Goal: Task Accomplishment & Management: Complete application form

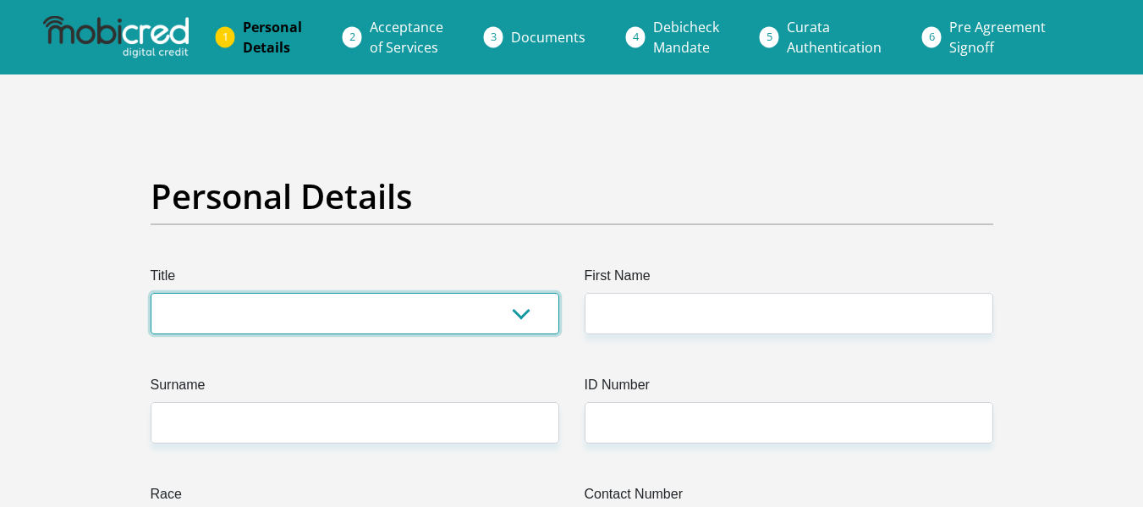
click at [526, 315] on select "Mr Ms Mrs Dr [PERSON_NAME]" at bounding box center [355, 313] width 409 height 41
select select "Mr"
click at [151, 293] on select "Mr Ms Mrs Dr [PERSON_NAME]" at bounding box center [355, 313] width 409 height 41
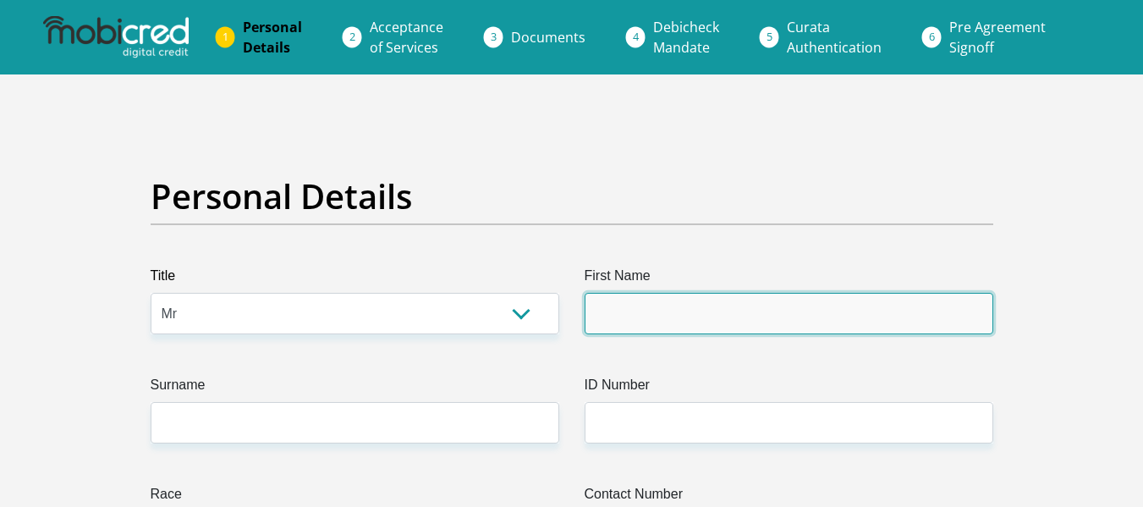
click at [612, 310] on input "First Name" at bounding box center [789, 313] width 409 height 41
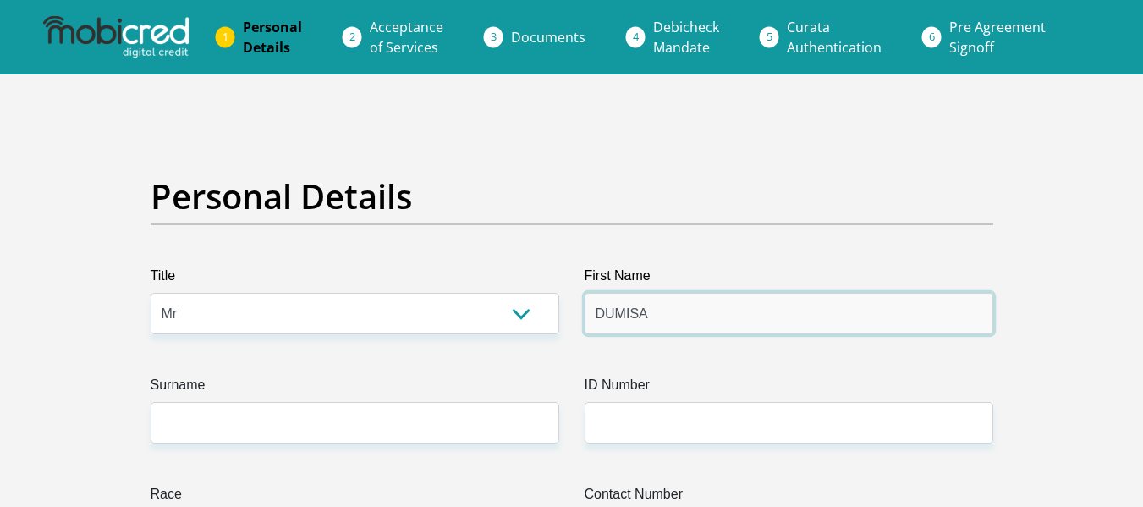
type input "DUMISA"
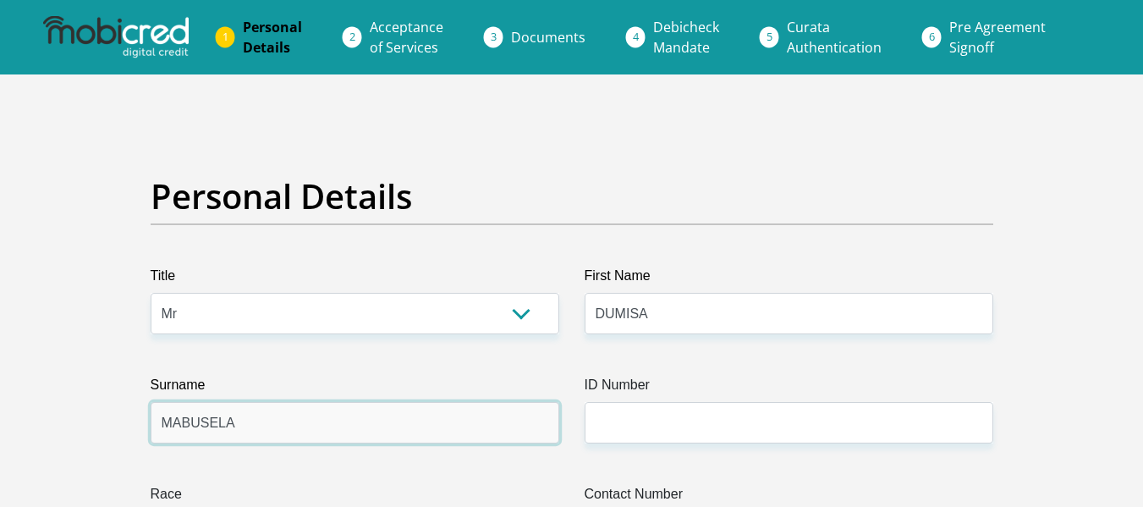
type input "MABUSELA"
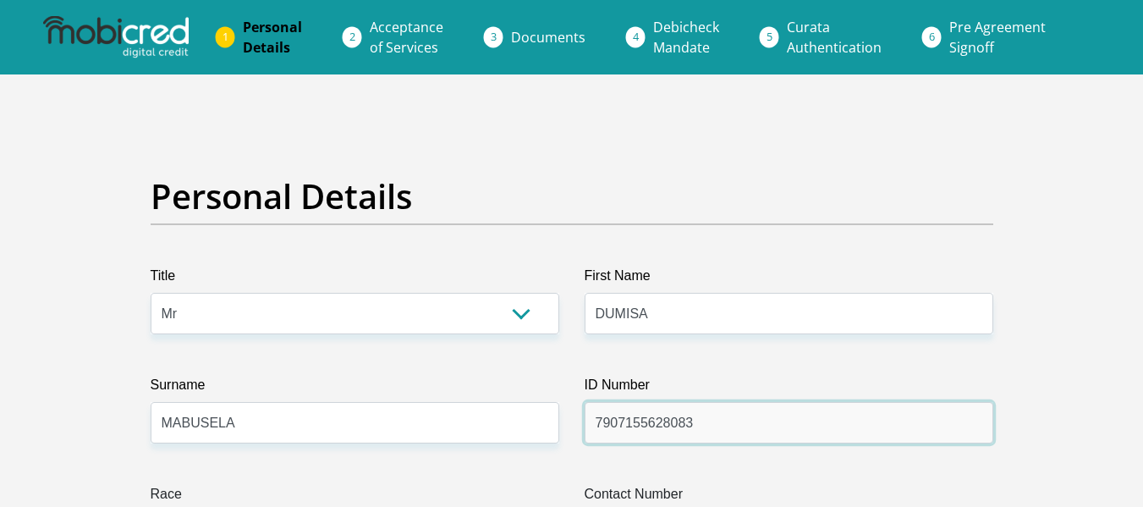
type input "7907155628083"
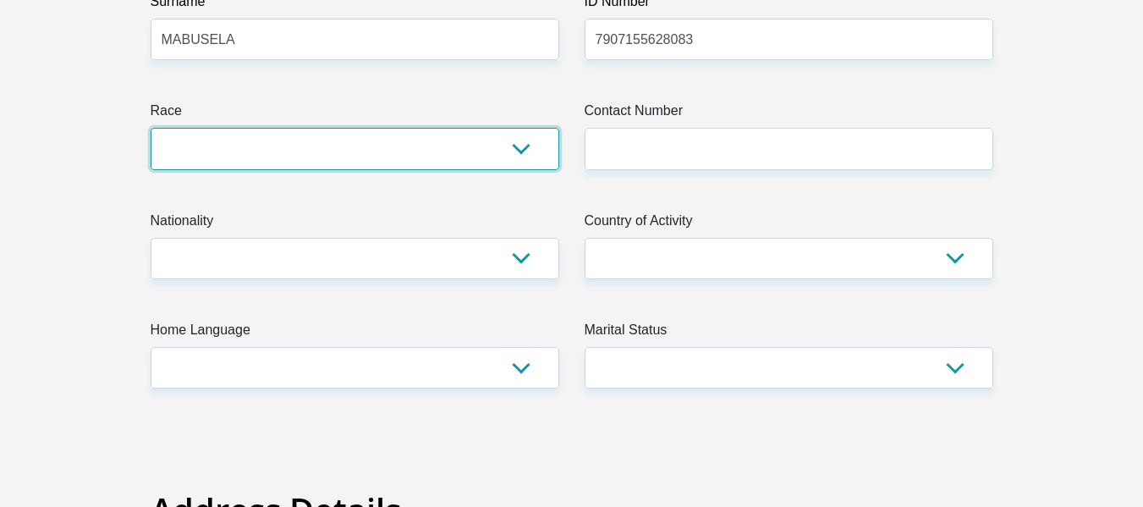
scroll to position [532, 0]
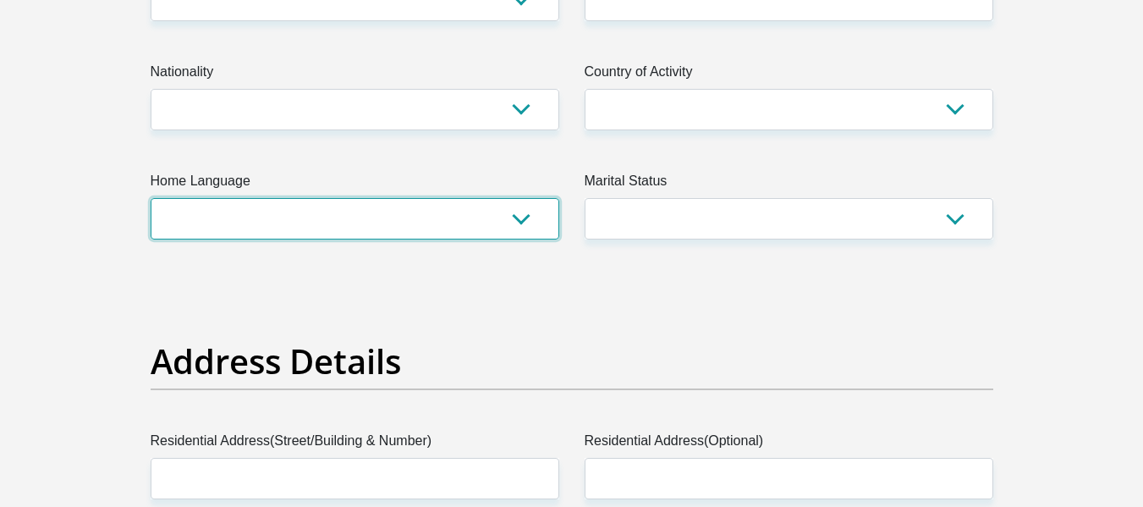
click at [523, 221] on select "Afrikaans English Sepedi South Ndebele Southern Sotho Swati Tsonga Tswana Venda…" at bounding box center [355, 218] width 409 height 41
select select "xho"
click at [151, 198] on select "Afrikaans English Sepedi South Ndebele Southern Sotho Swati Tsonga Tswana Venda…" at bounding box center [355, 218] width 409 height 41
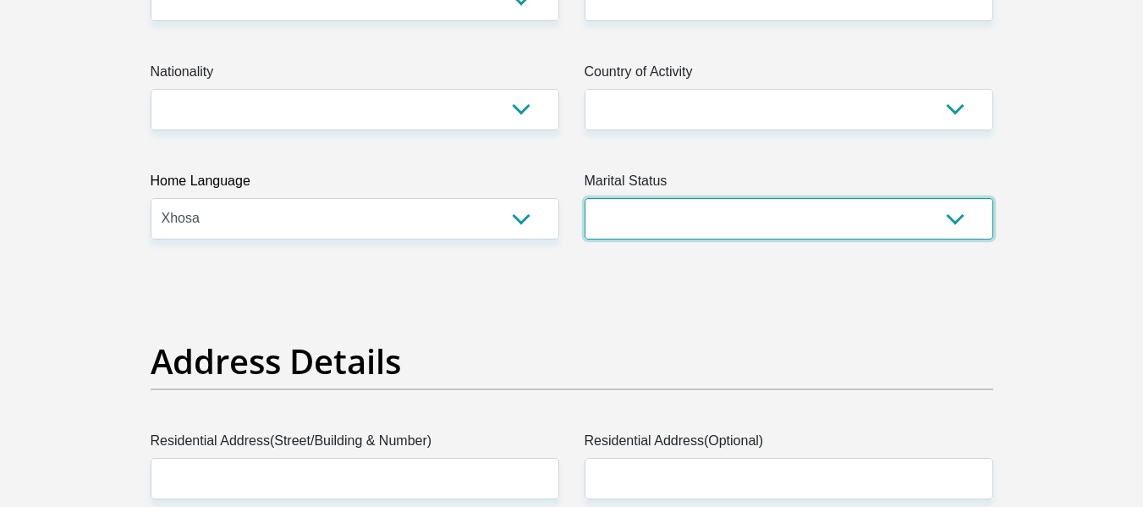
click at [957, 219] on select "Married ANC Single Divorced Widowed Married COP or Customary Law" at bounding box center [789, 218] width 409 height 41
select select "3"
click at [585, 198] on select "Married ANC Single Divorced Widowed Married COP or Customary Law" at bounding box center [789, 218] width 409 height 41
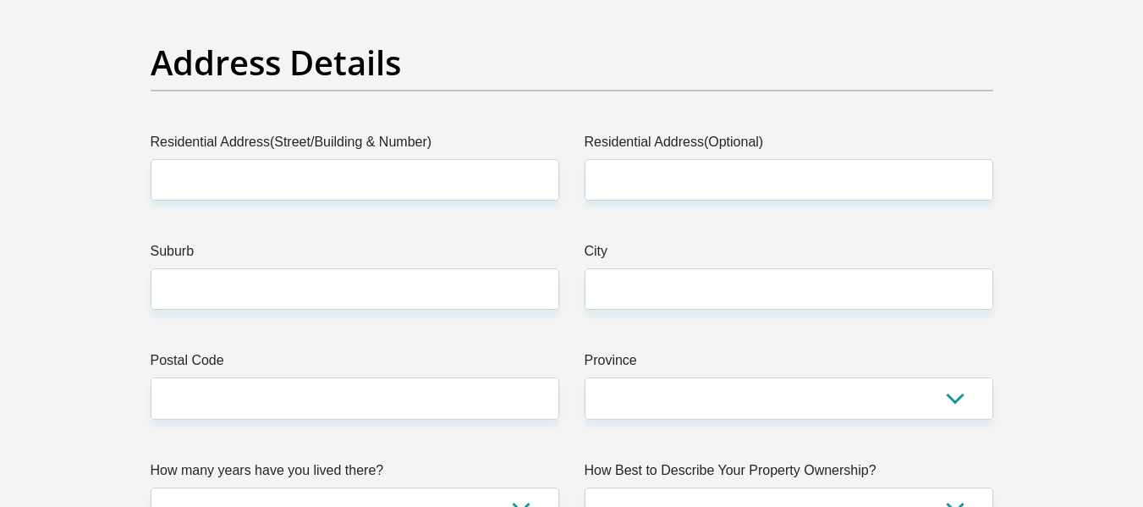
scroll to position [871, 0]
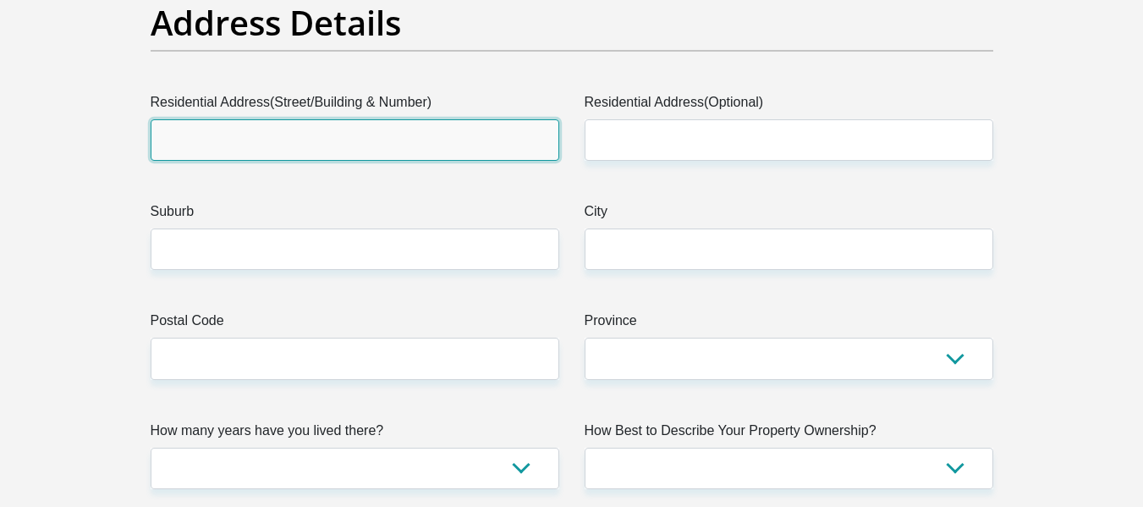
click at [339, 131] on input "Residential Address(Street/Building & Number)" at bounding box center [355, 139] width 409 height 41
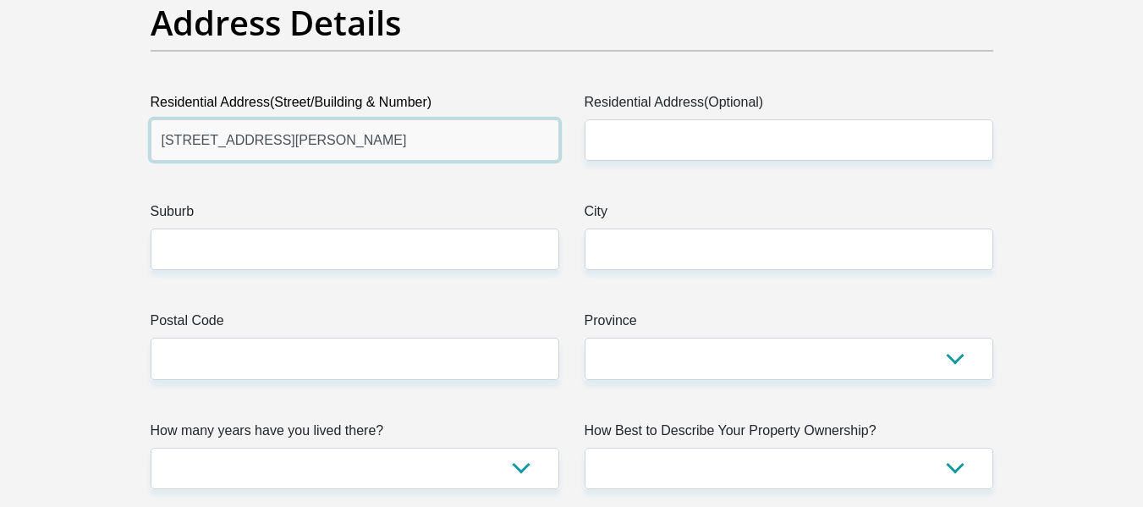
type input "[STREET_ADDRESS][PERSON_NAME]"
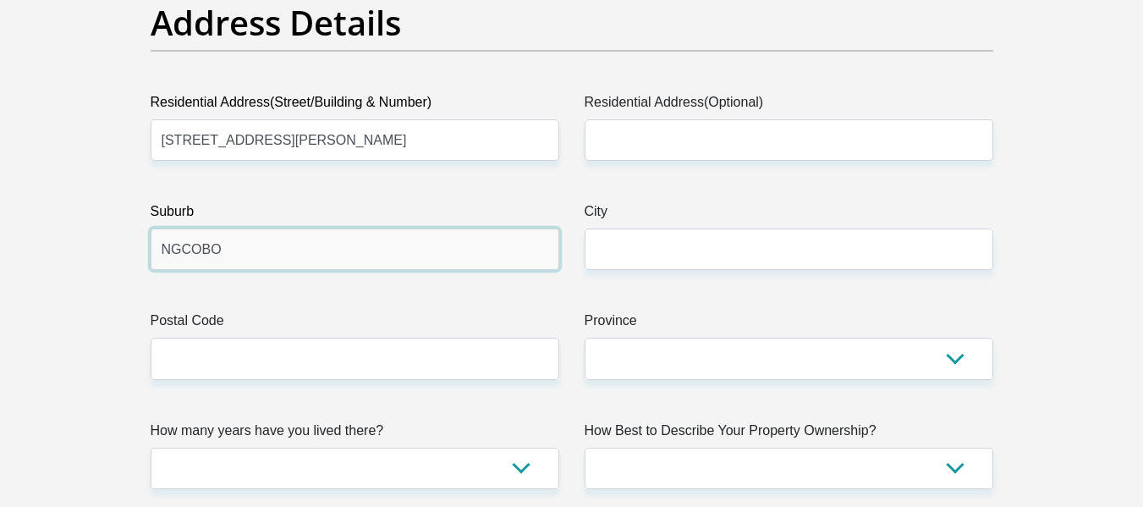
type input "NGCOBO"
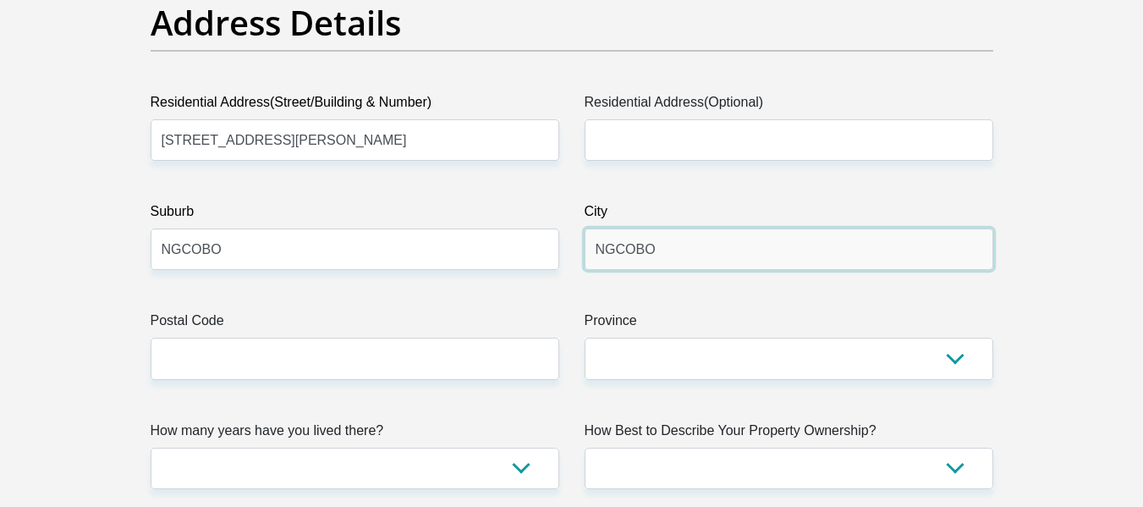
type input "NGCOBO"
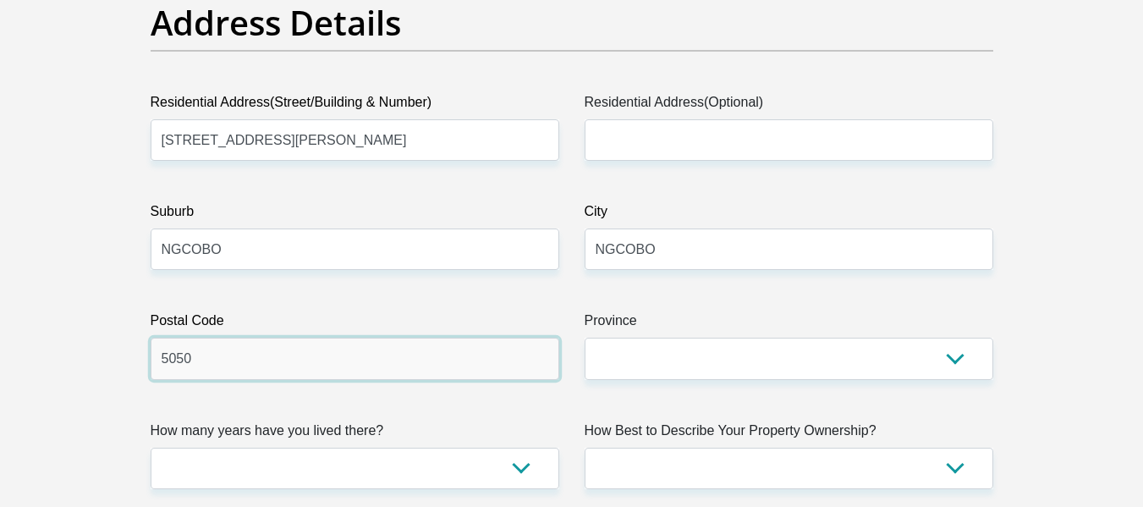
type input "5050"
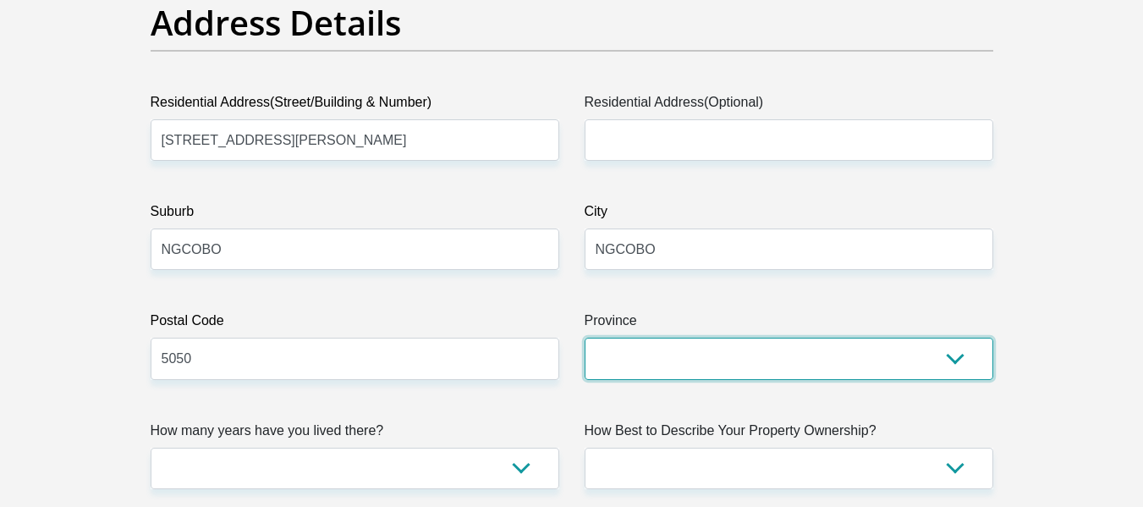
click at [963, 354] on select "Eastern Cape Free State [GEOGRAPHIC_DATA] [GEOGRAPHIC_DATA][DATE] [GEOGRAPHIC_D…" at bounding box center [789, 358] width 409 height 41
select select "[GEOGRAPHIC_DATA]"
click at [585, 338] on select "Eastern Cape Free State [GEOGRAPHIC_DATA] [GEOGRAPHIC_DATA][DATE] [GEOGRAPHIC_D…" at bounding box center [789, 358] width 409 height 41
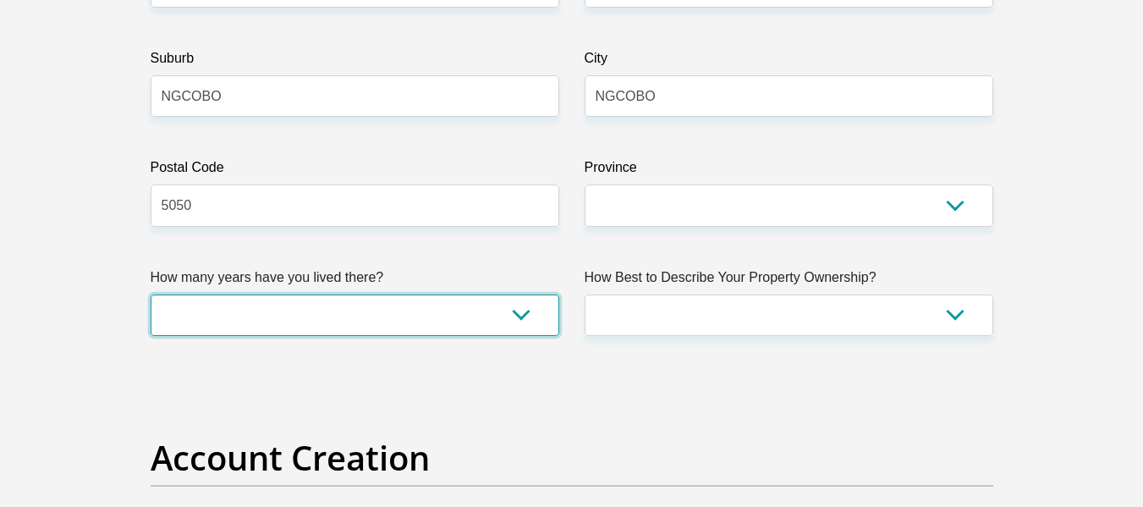
scroll to position [1040, 0]
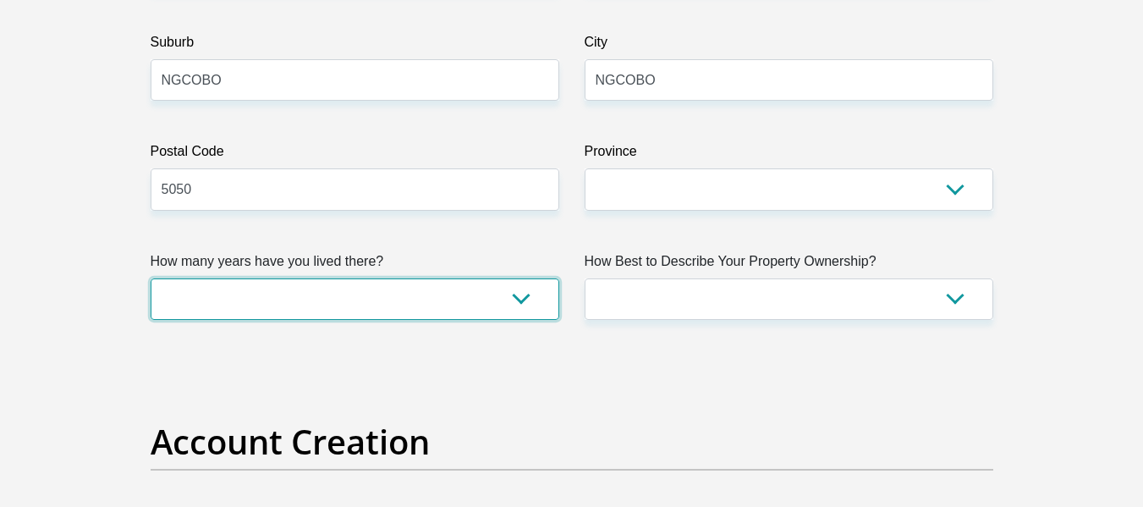
click at [523, 296] on select "less than 1 year 1-3 years 3-5 years 5+ years" at bounding box center [355, 298] width 409 height 41
select select "5"
click at [151, 278] on select "less than 1 year 1-3 years 3-5 years 5+ years" at bounding box center [355, 298] width 409 height 41
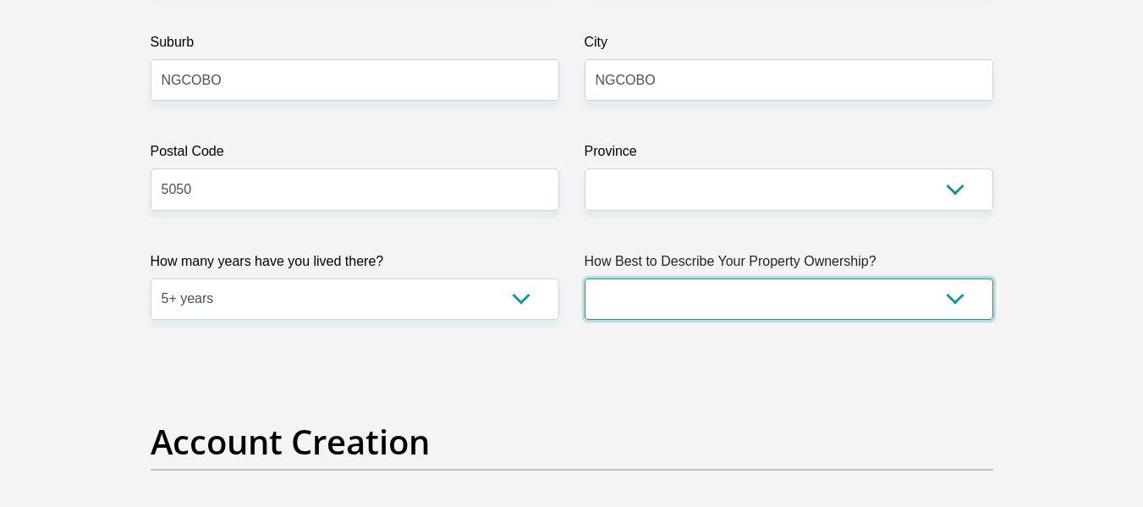
click at [817, 295] on select "Owned Rented Family Owned Company Dwelling" at bounding box center [789, 298] width 409 height 41
select select "Rented"
click at [585, 278] on select "Owned Rented Family Owned Company Dwelling" at bounding box center [789, 298] width 409 height 41
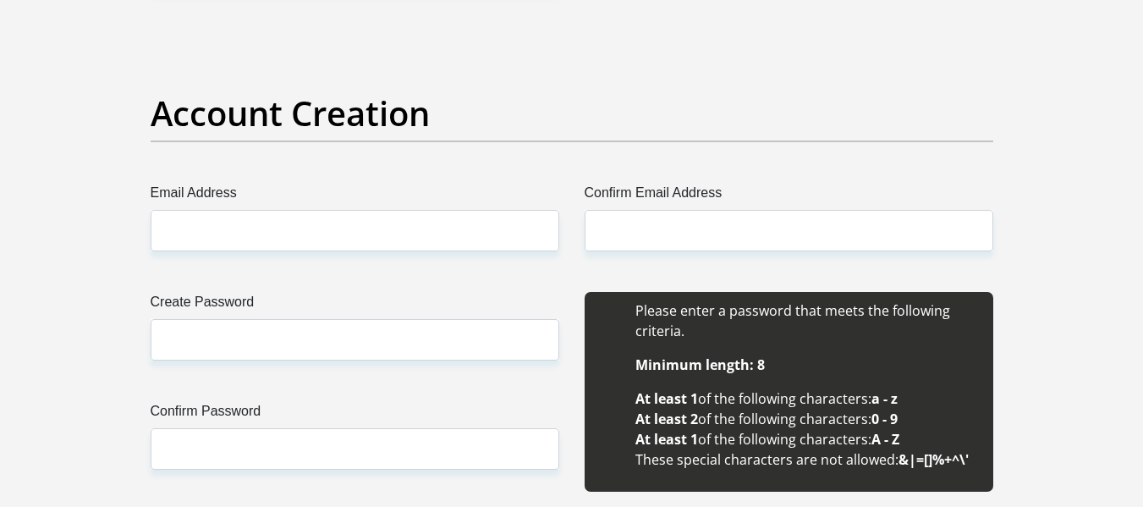
scroll to position [1379, 0]
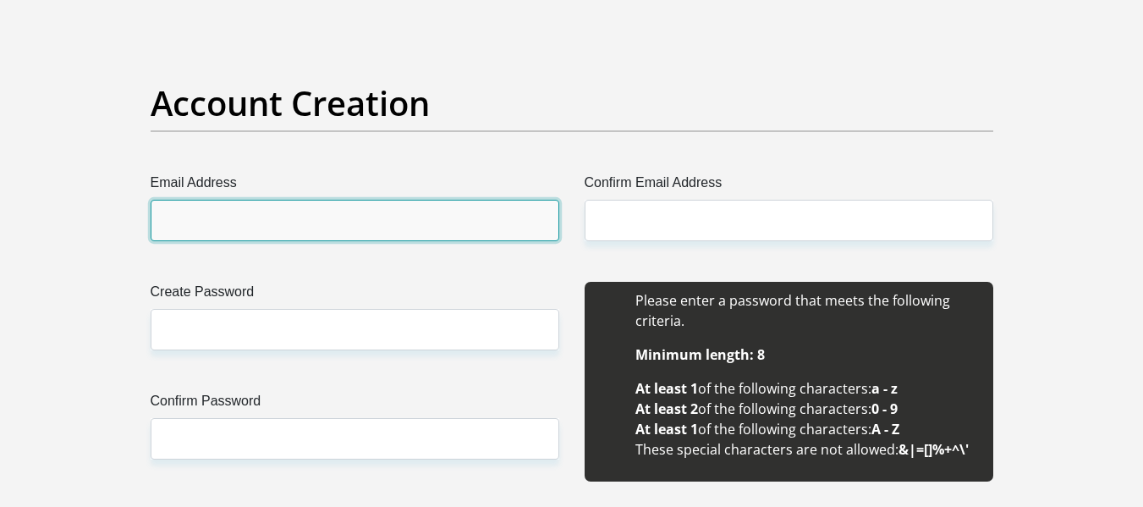
click at [312, 223] on input "Email Address" at bounding box center [355, 220] width 409 height 41
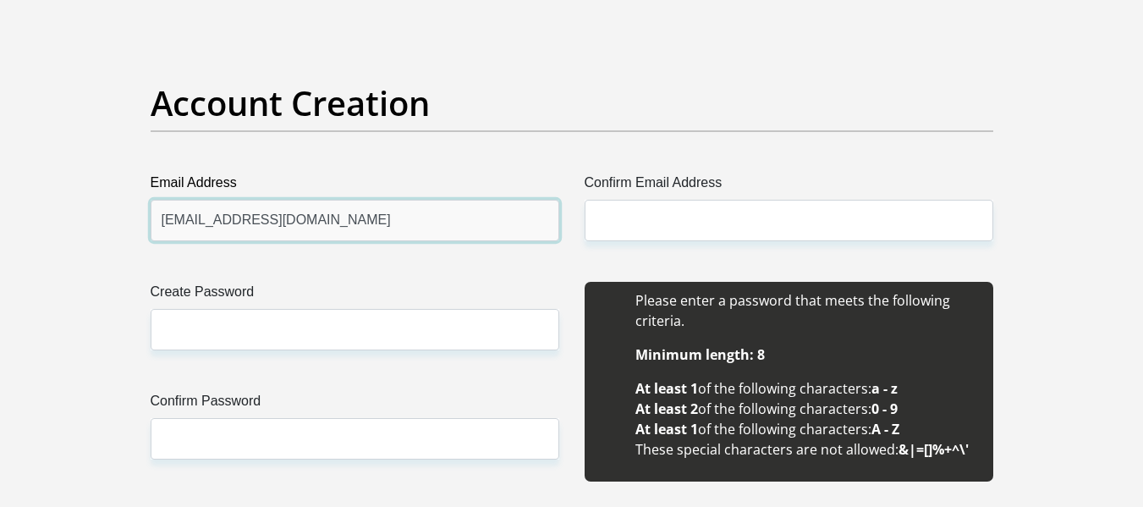
type input "[EMAIL_ADDRESS][DOMAIN_NAME]"
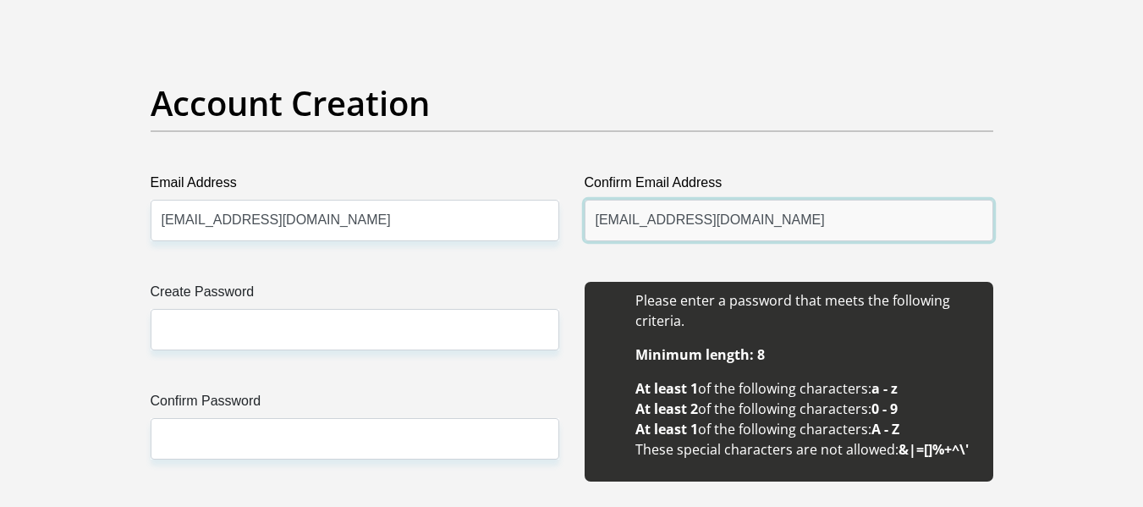
type input "[EMAIL_ADDRESS][DOMAIN_NAME]"
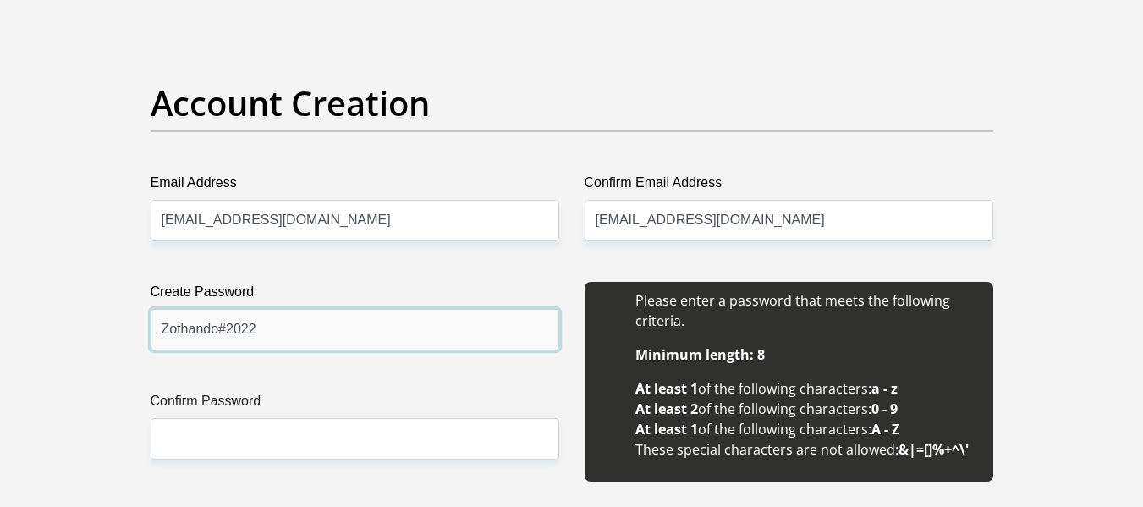
type input "Zothando#2022"
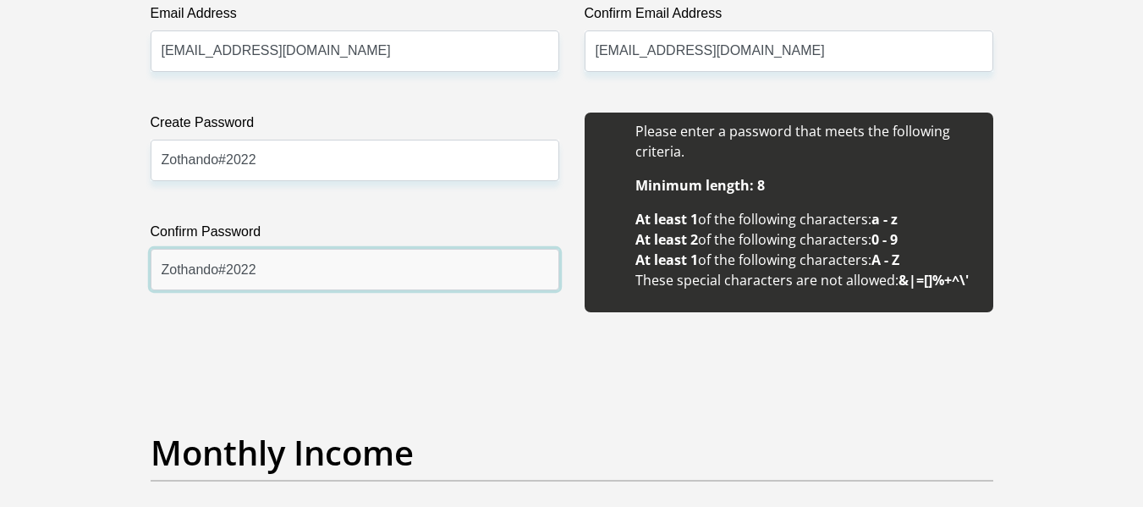
type input "Zothando#2022"
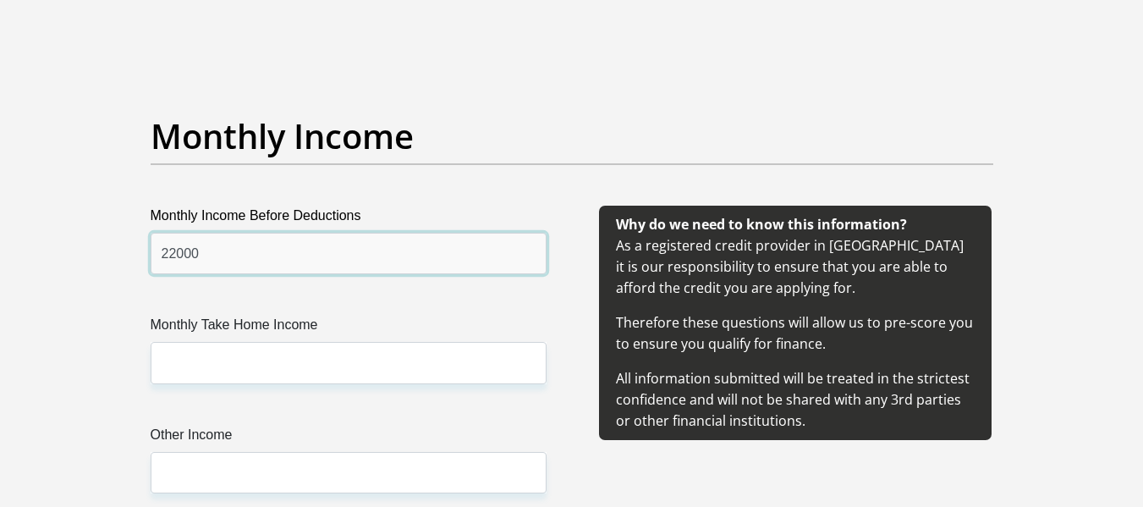
type input "22000"
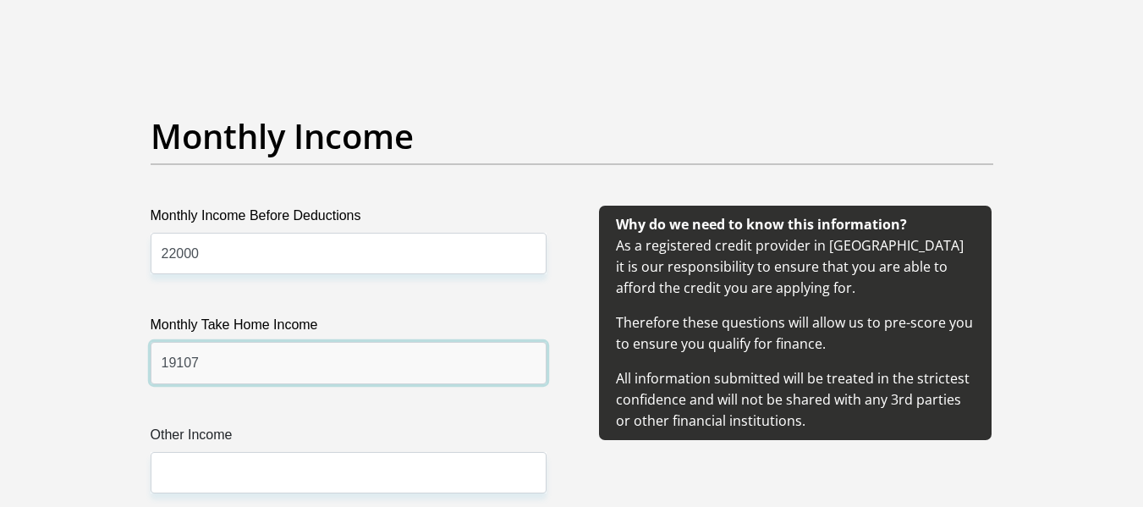
type input "19107"
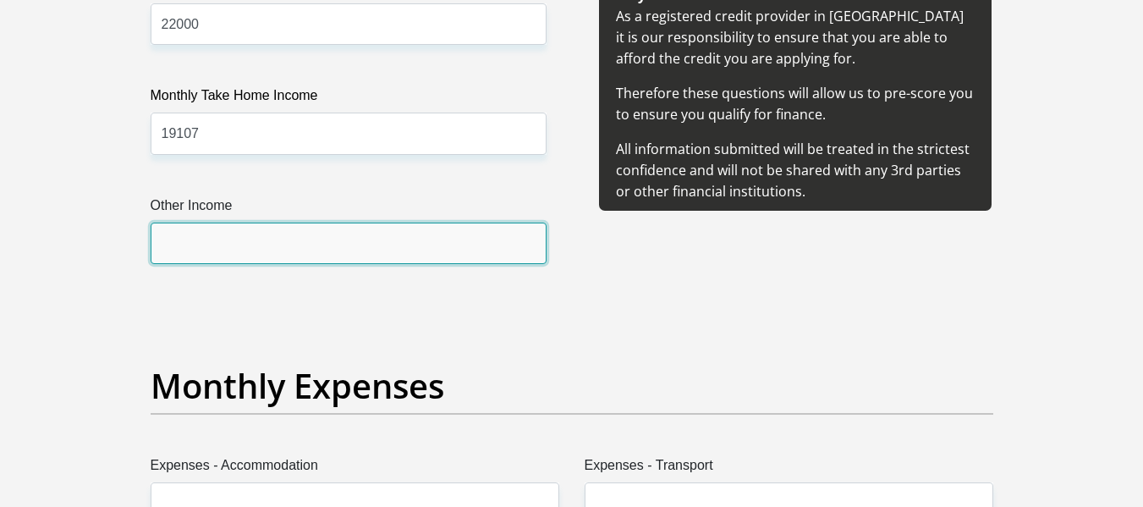
scroll to position [2119, 0]
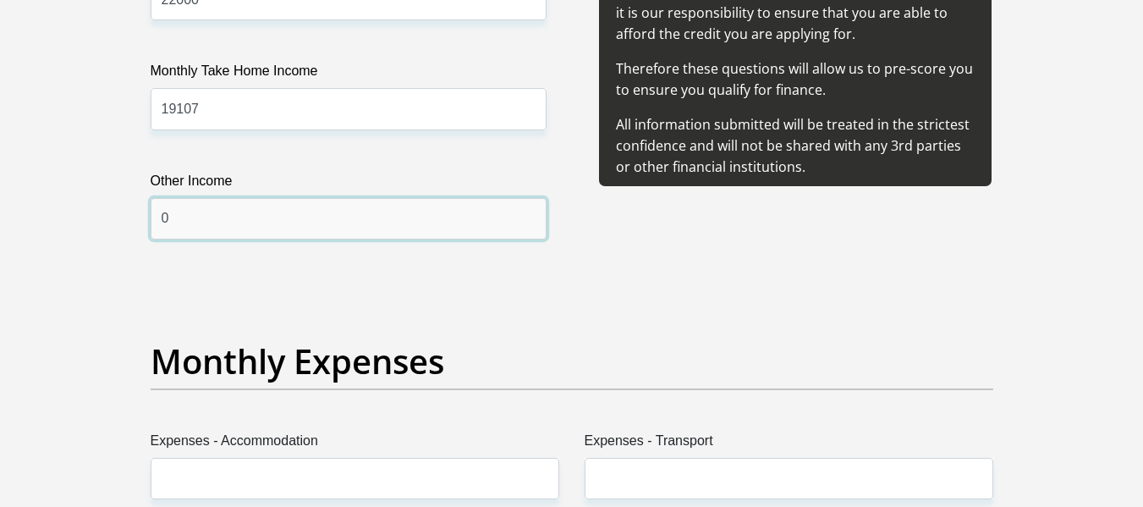
type input "0"
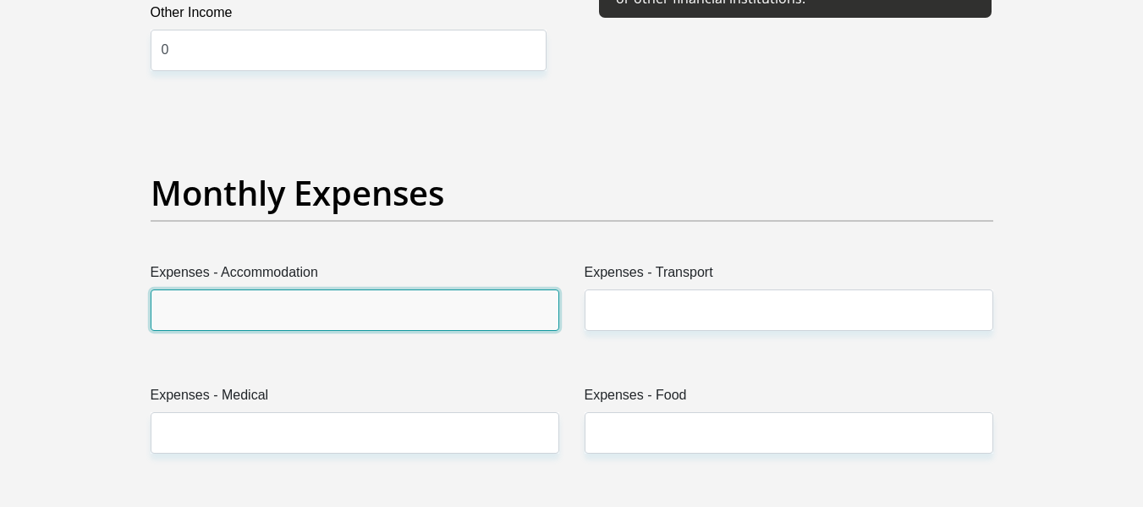
scroll to position [2288, 0]
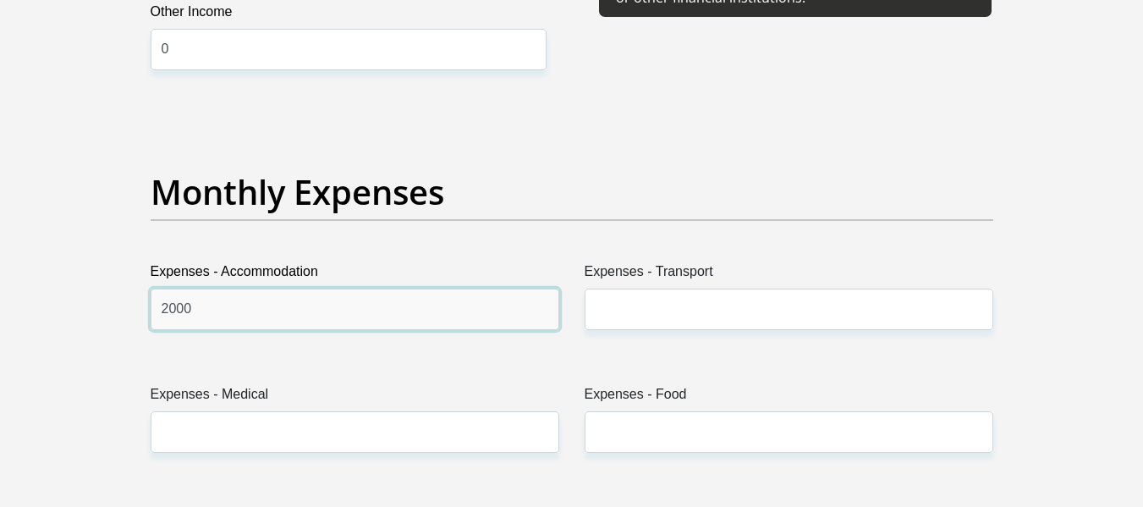
type input "2000"
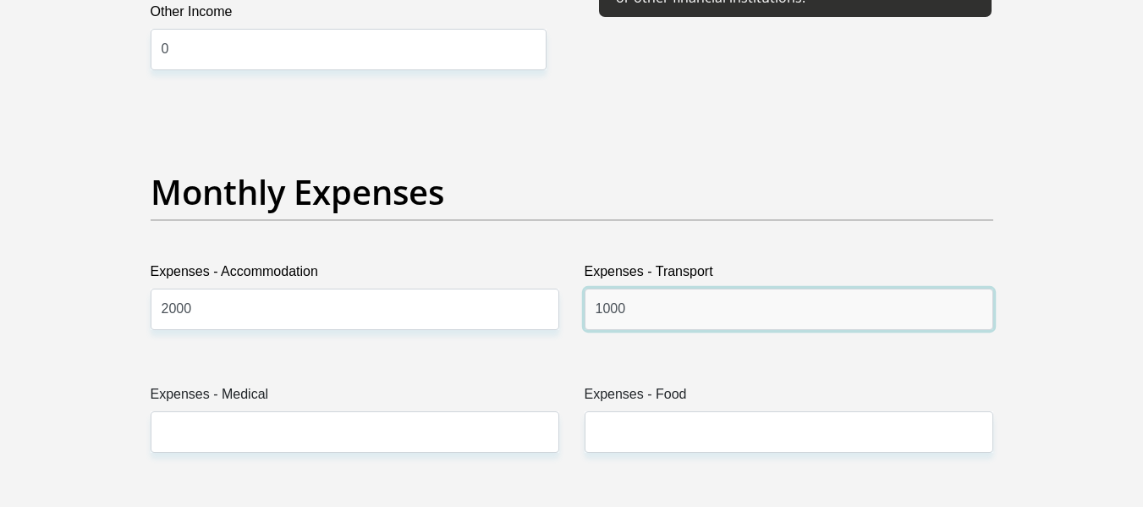
type input "1000"
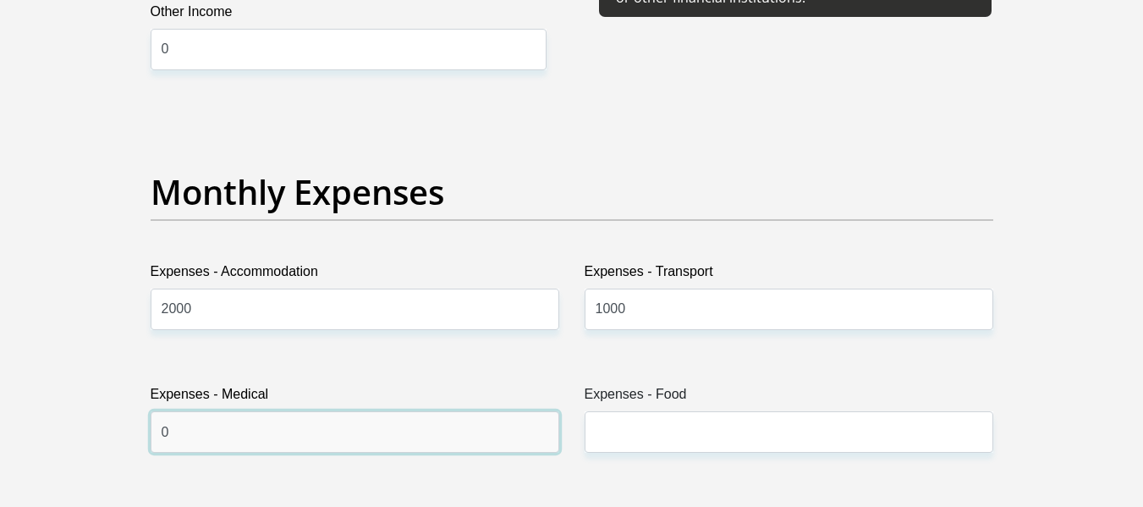
type input "0"
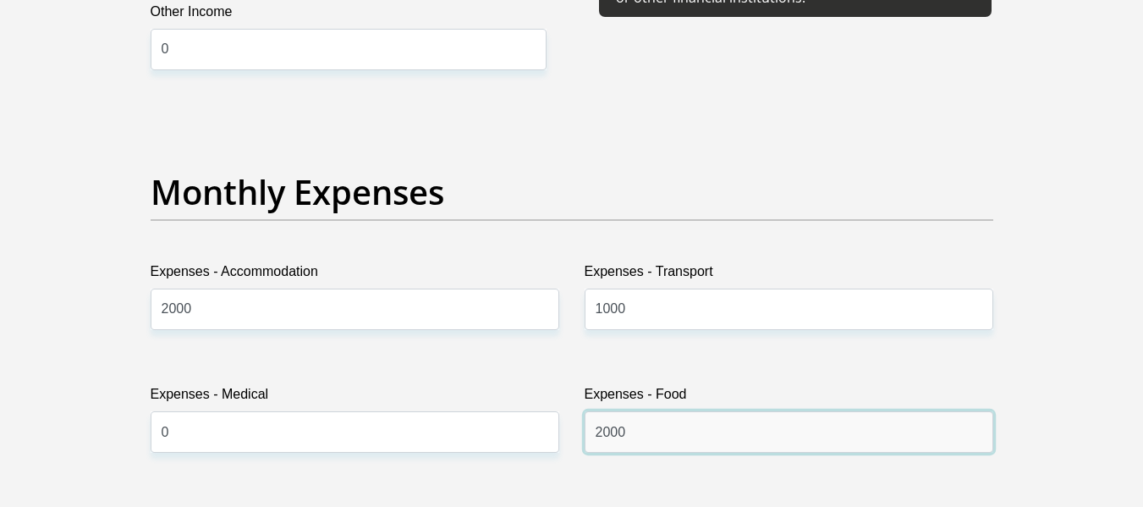
type input "2000"
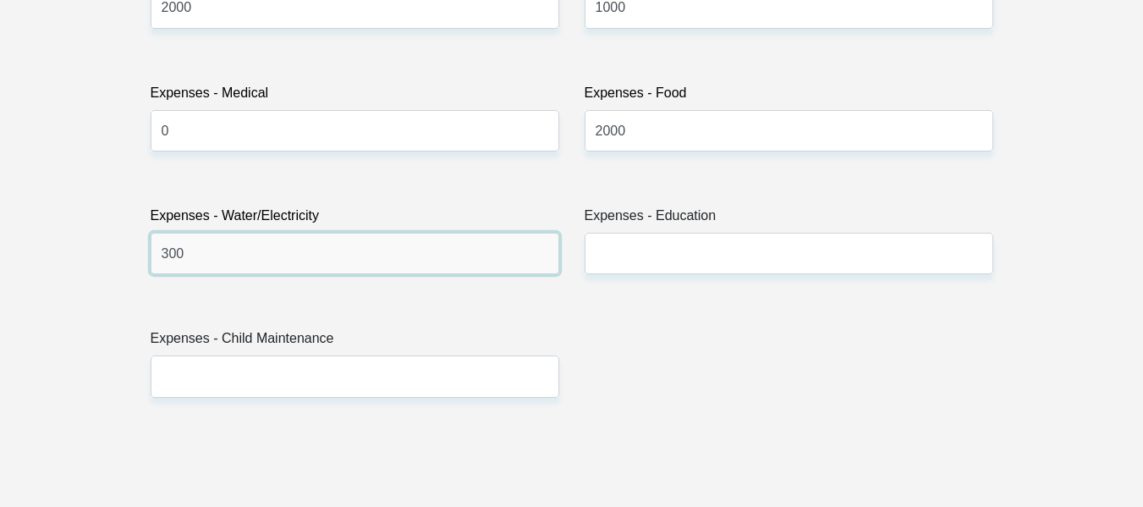
type input "300"
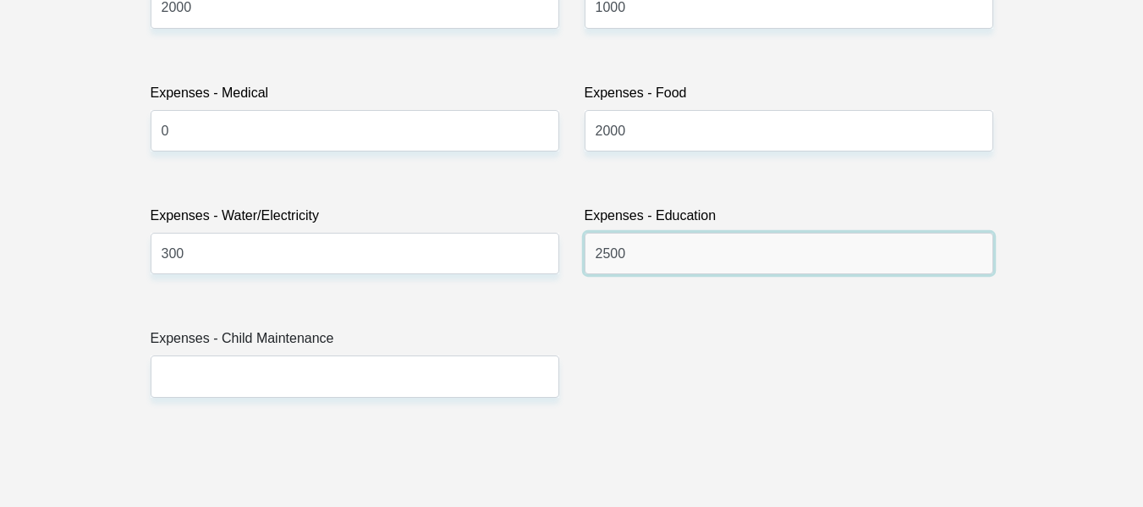
type input "2500"
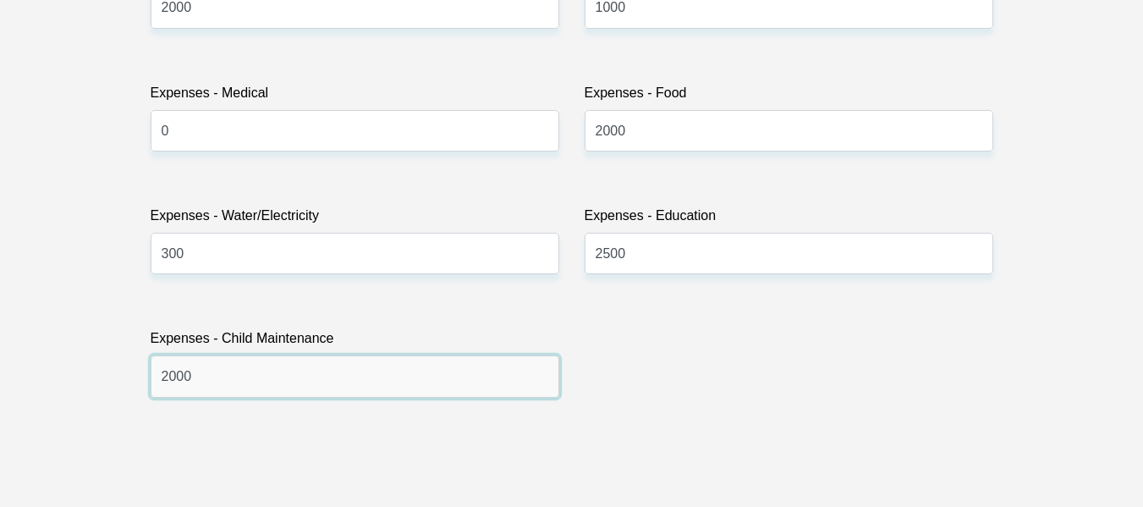
type input "2000"
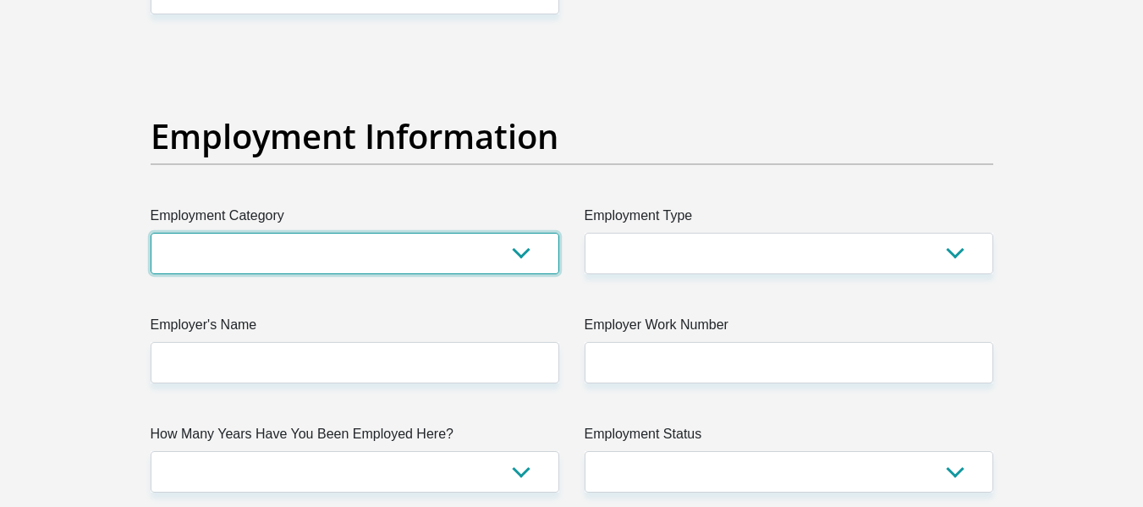
click at [519, 249] on select "AGRICULTURE ALCOHOL & TOBACCO CONSTRUCTION MATERIALS METALLURGY EQUIPMENT FOR R…" at bounding box center [355, 253] width 409 height 41
select select "56"
click at [151, 233] on select "AGRICULTURE ALCOHOL & TOBACCO CONSTRUCTION MATERIALS METALLURGY EQUIPMENT FOR R…" at bounding box center [355, 253] width 409 height 41
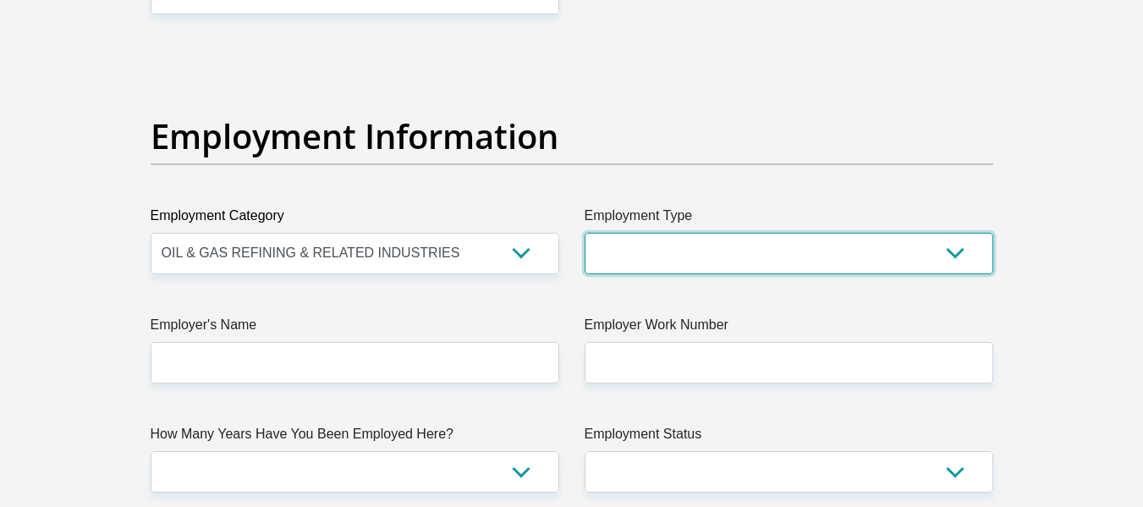
click at [951, 256] on select "College/Lecturer Craft Seller Creative Driver Executive Farmer Forces - Non Com…" at bounding box center [789, 253] width 409 height 41
select select "Manager"
click at [585, 233] on select "College/Lecturer Craft Seller Creative Driver Executive Farmer Forces - Non Com…" at bounding box center [789, 253] width 409 height 41
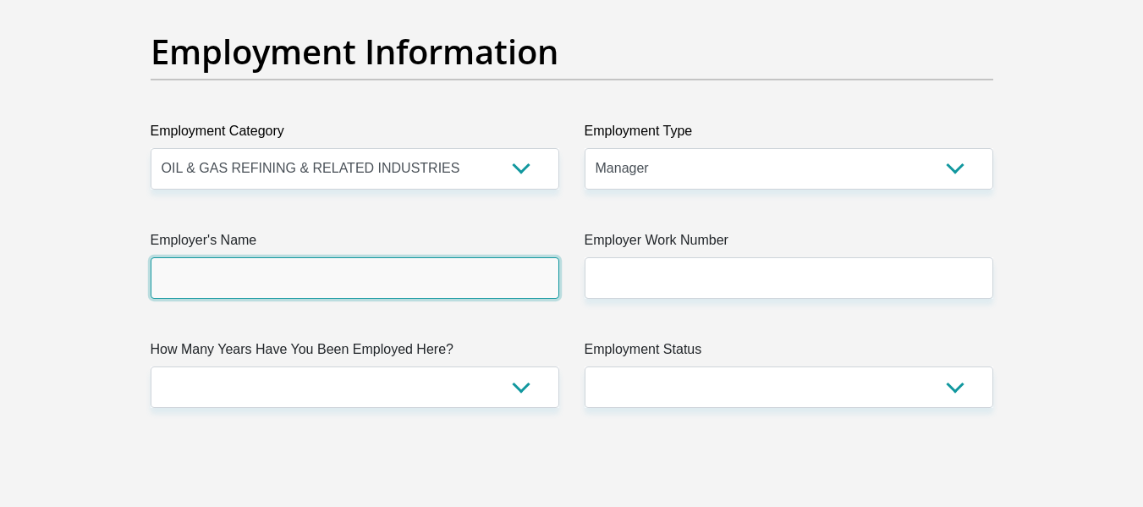
click at [485, 274] on input "Employer's Name" at bounding box center [355, 277] width 409 height 41
type input "c"
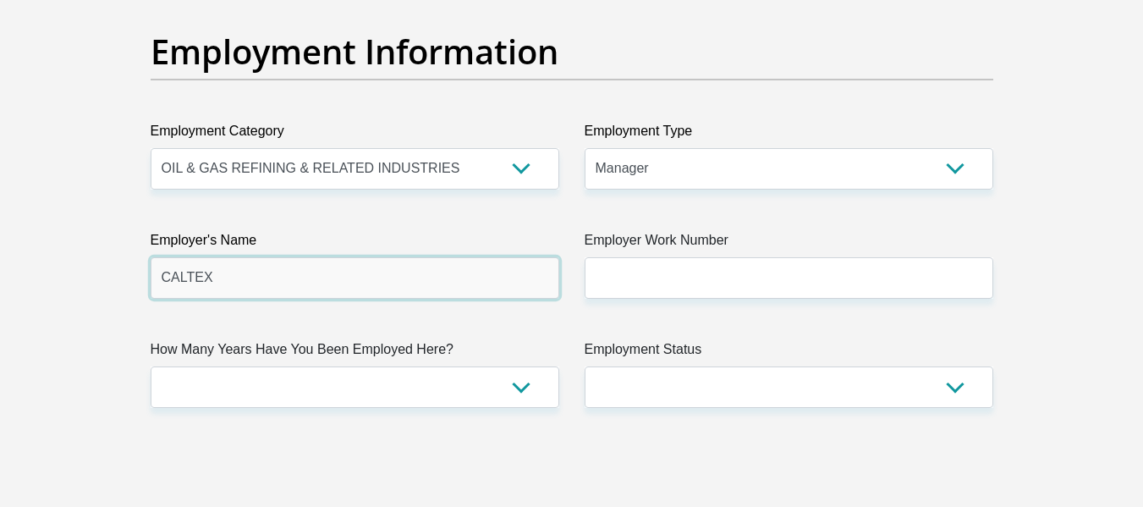
type input "CALTEX"
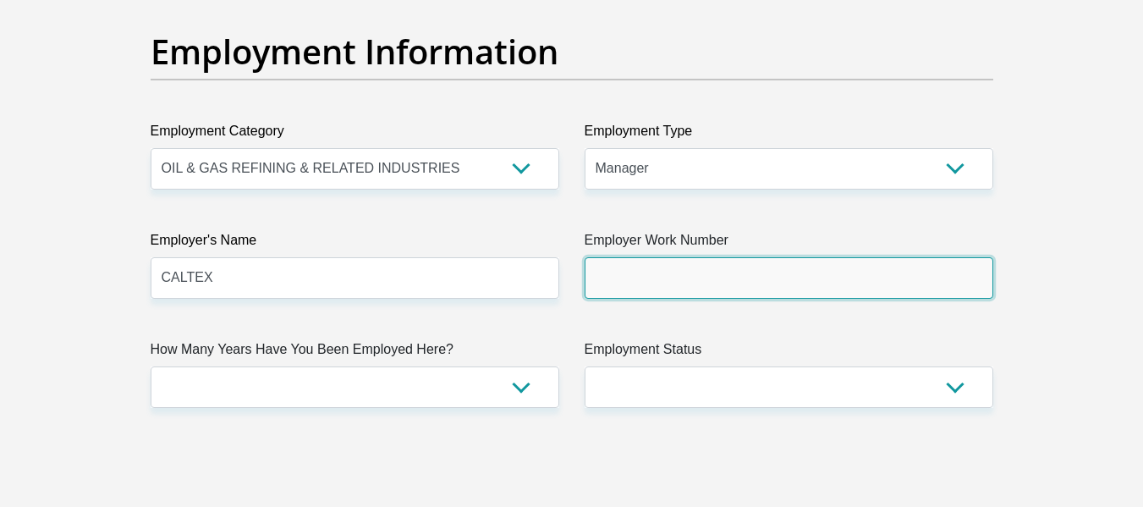
click at [680, 283] on input "Employer Work Number" at bounding box center [789, 277] width 409 height 41
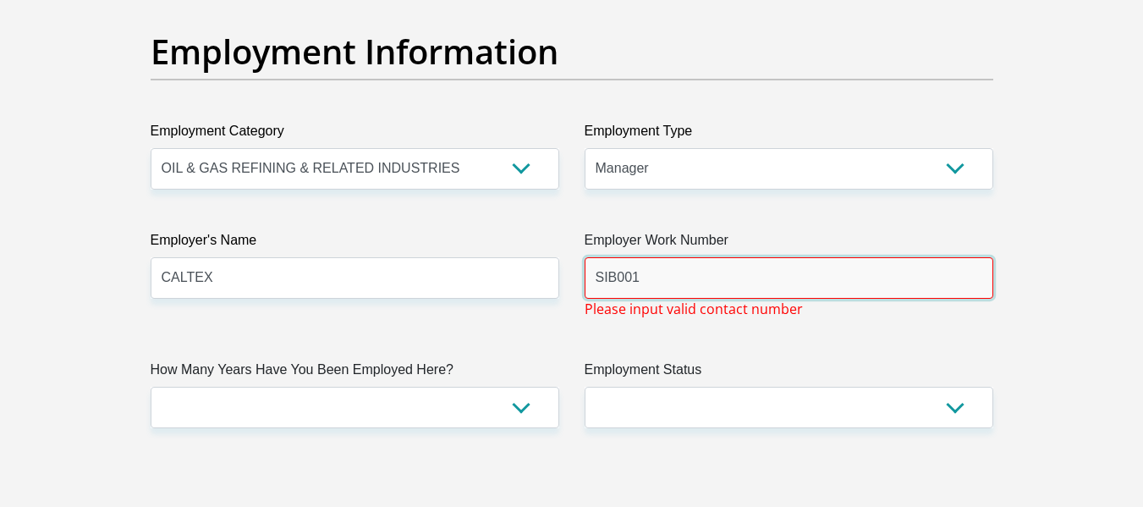
type input "SIB001"
click at [687, 279] on input "SIB001" at bounding box center [789, 277] width 409 height 41
click at [642, 276] on input "Employer Work Number" at bounding box center [789, 277] width 409 height 41
type input "005"
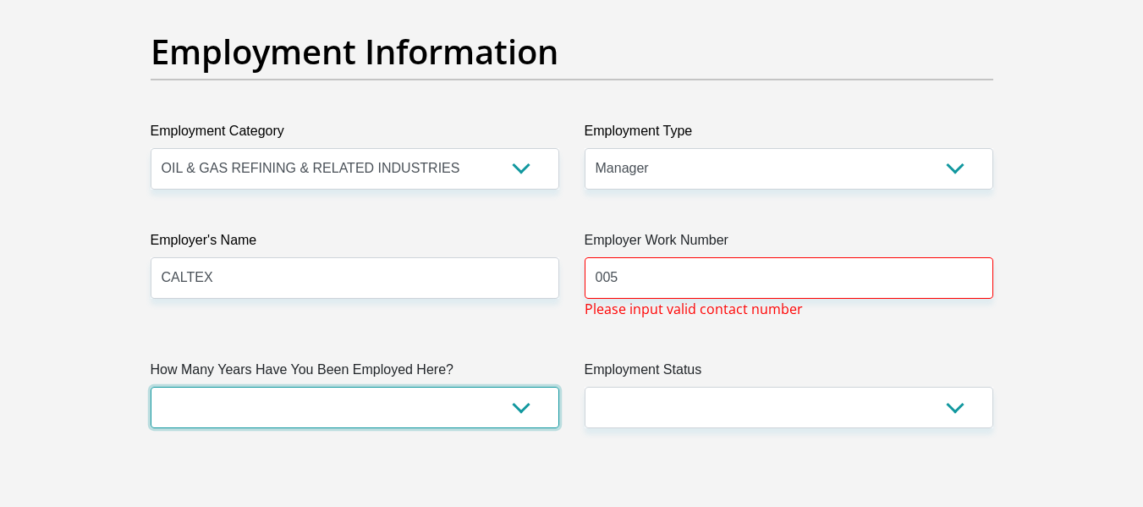
click at [524, 404] on select "less than 1 year 1-3 years 3-5 years 5+ years" at bounding box center [355, 407] width 409 height 41
select select "60"
click at [151, 387] on select "less than 1 year 1-3 years 3-5 years 5+ years" at bounding box center [355, 407] width 409 height 41
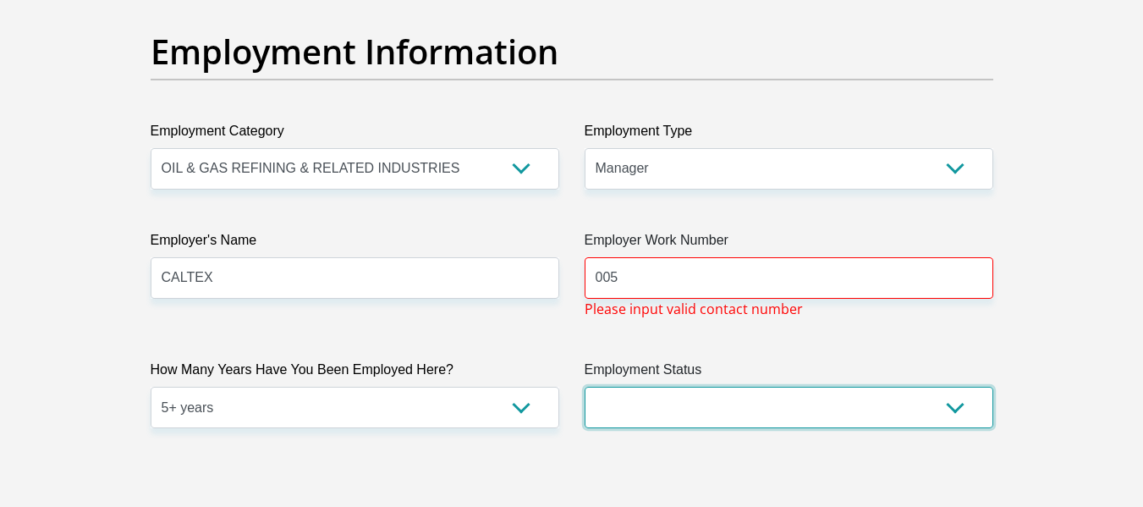
click at [954, 406] on select "Permanent/Full-time Part-time/Casual [DEMOGRAPHIC_DATA] Worker Self-Employed Ho…" at bounding box center [789, 407] width 409 height 41
select select "1"
click at [585, 387] on select "Permanent/Full-time Part-time/Casual [DEMOGRAPHIC_DATA] Worker Self-Employed Ho…" at bounding box center [789, 407] width 409 height 41
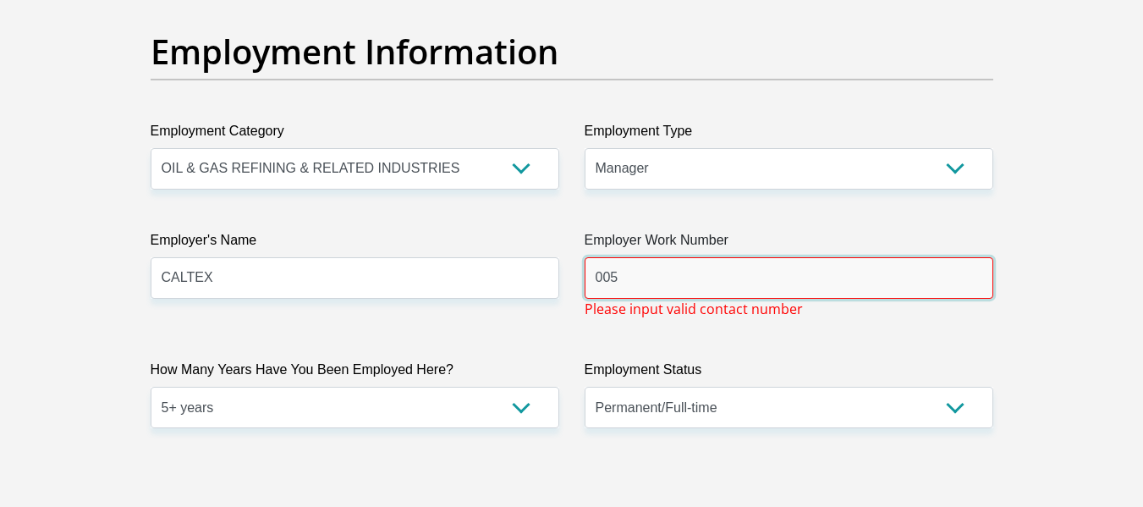
click at [818, 274] on input "005" at bounding box center [789, 277] width 409 height 41
click at [818, 274] on input "12005" at bounding box center [789, 277] width 409 height 41
click at [818, 274] on input "12" at bounding box center [789, 277] width 409 height 41
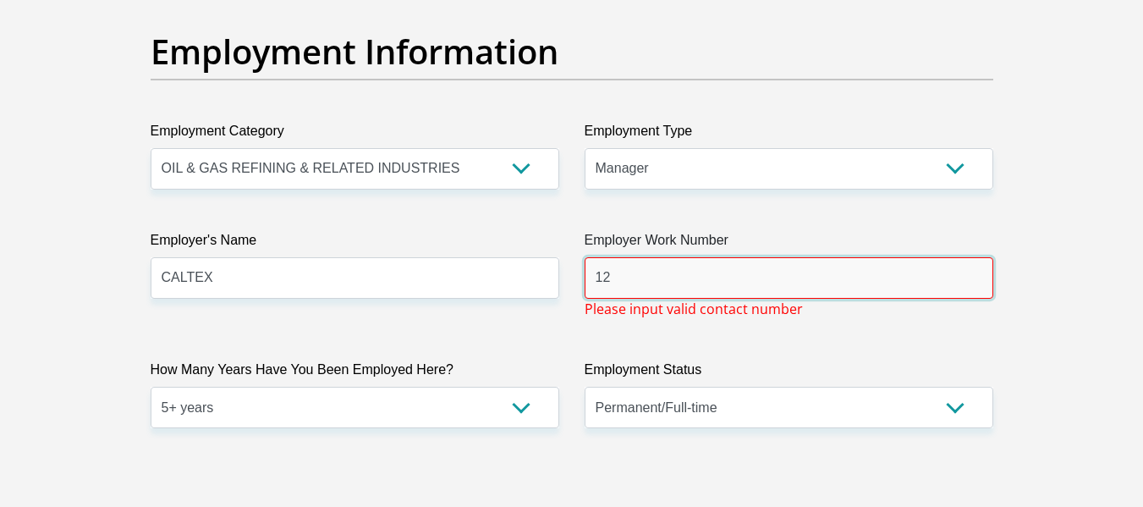
click at [818, 274] on input "12" at bounding box center [789, 277] width 409 height 41
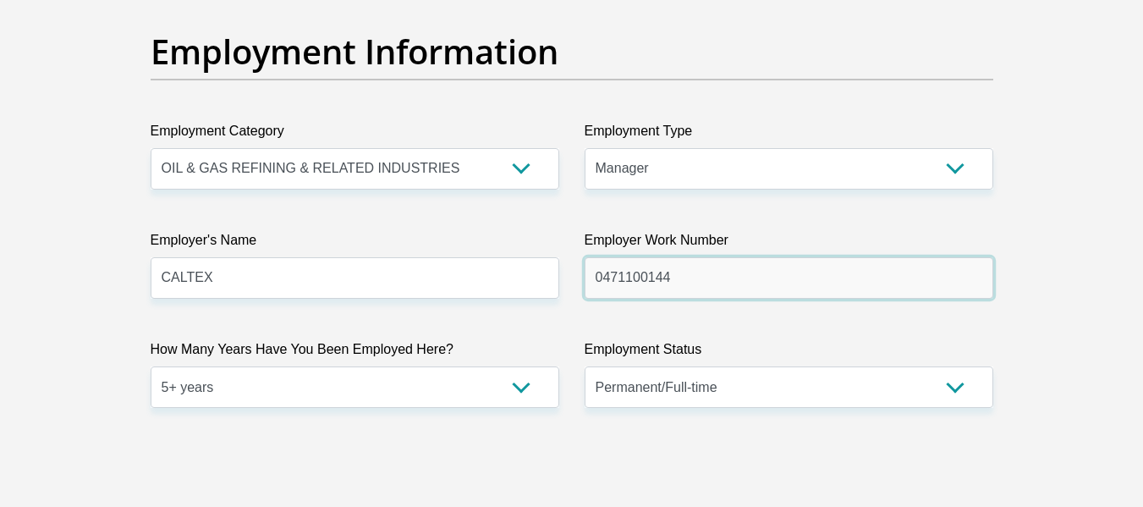
type input "0471100144"
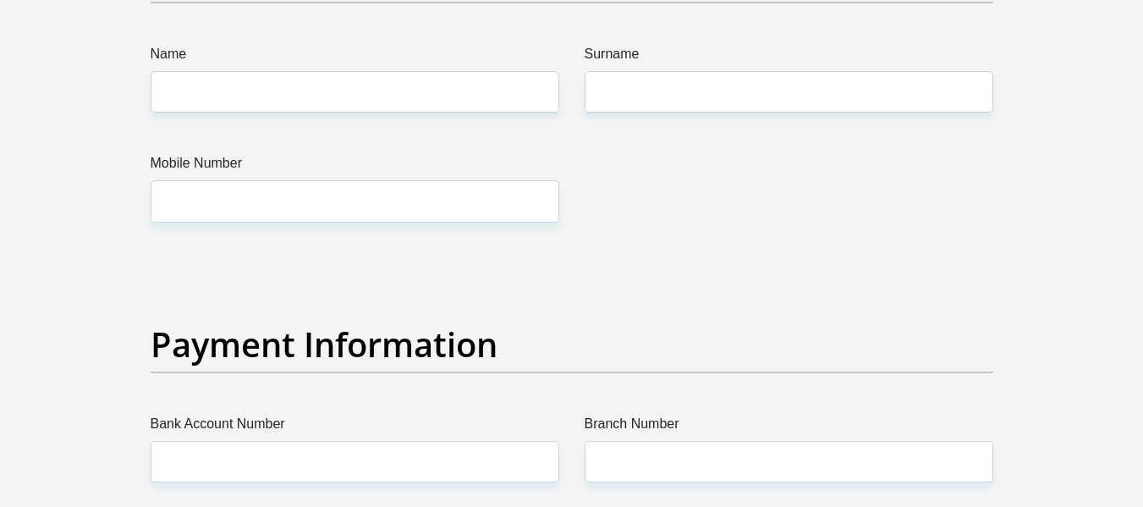
scroll to position [3480, 0]
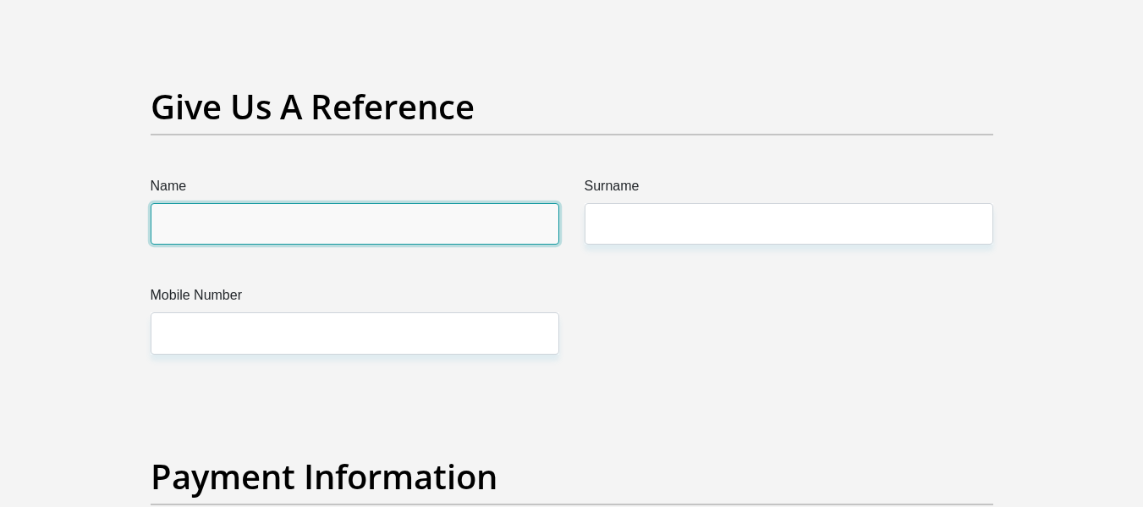
click at [331, 226] on input "Name" at bounding box center [355, 223] width 409 height 41
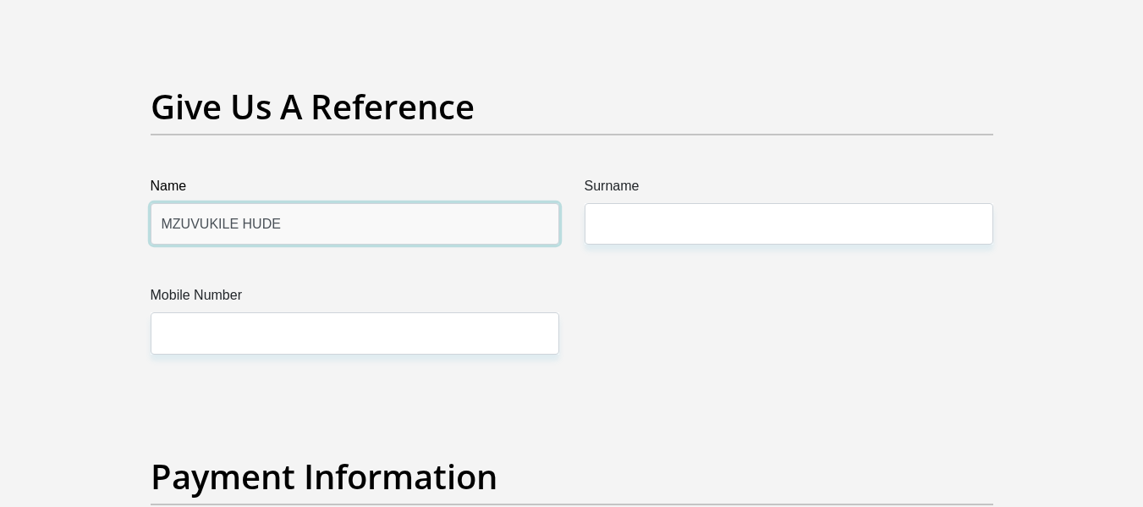
type input "MZUVUKILE HUDE"
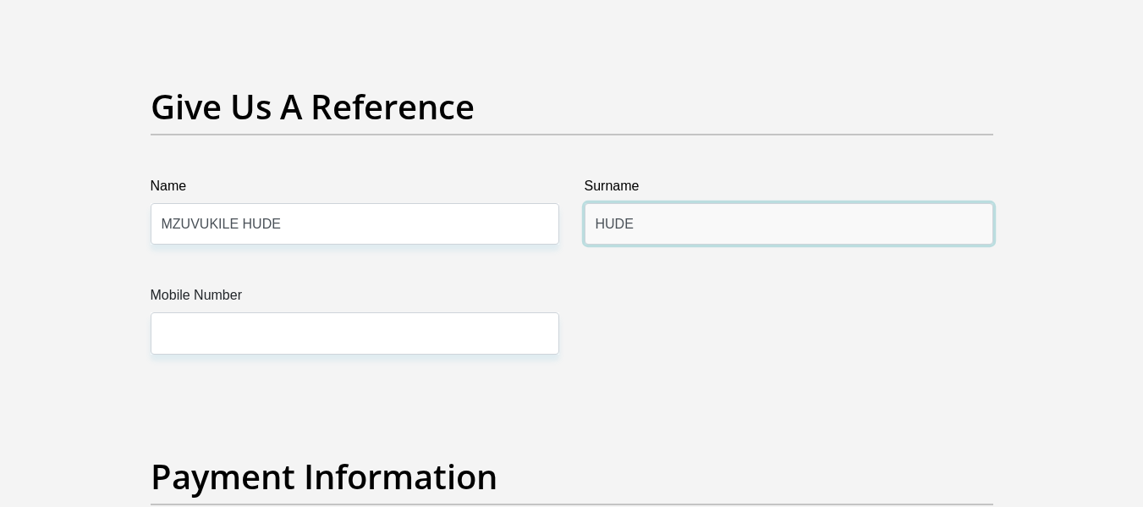
type input "HUDE"
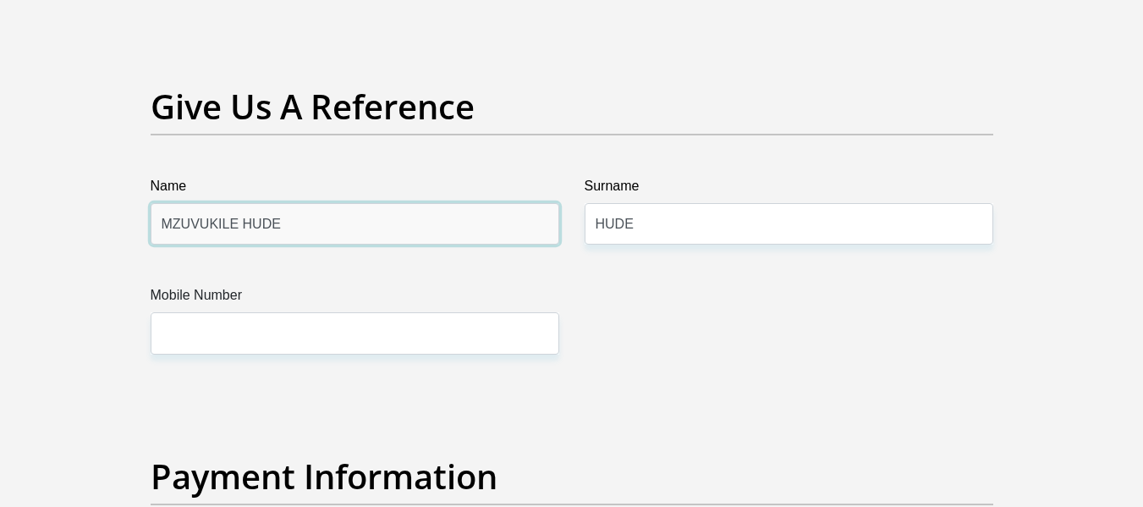
click at [238, 223] on input "MZUVUKILE HUDE" at bounding box center [355, 223] width 409 height 41
type input "MZUVUKILE"
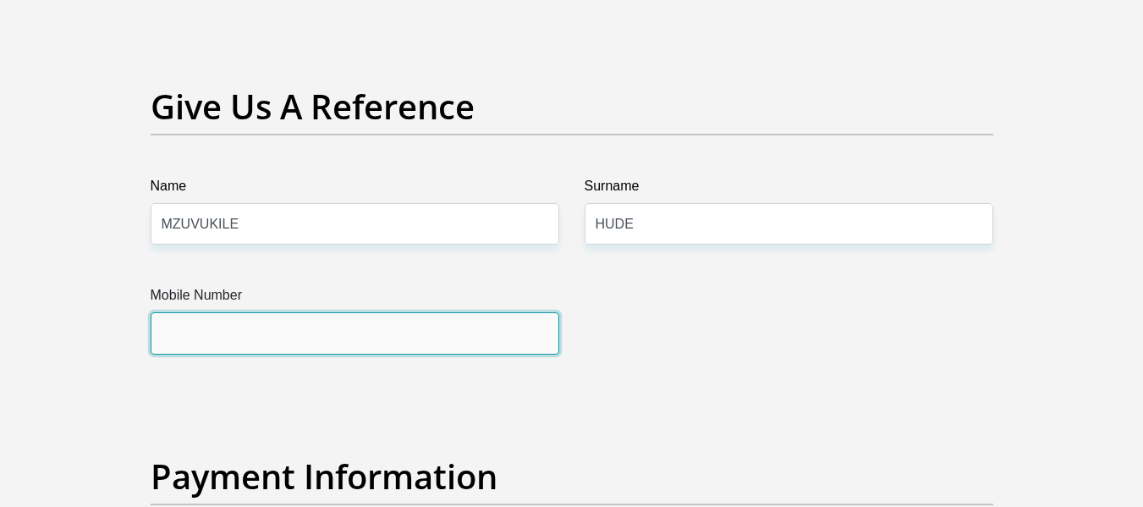
click at [383, 344] on input "Mobile Number" at bounding box center [355, 332] width 409 height 41
type input "0827108509"
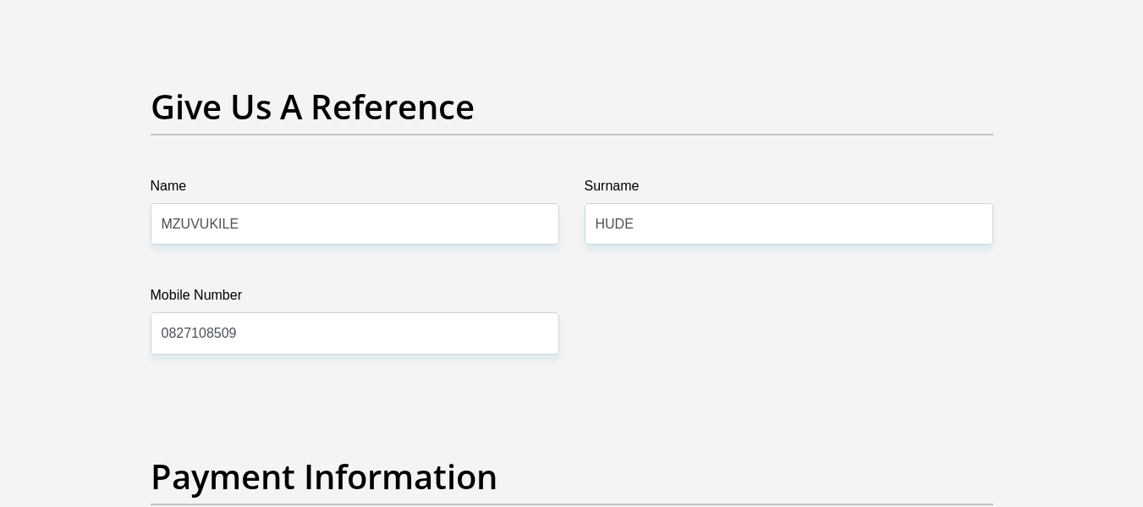
scroll to position [3821, 0]
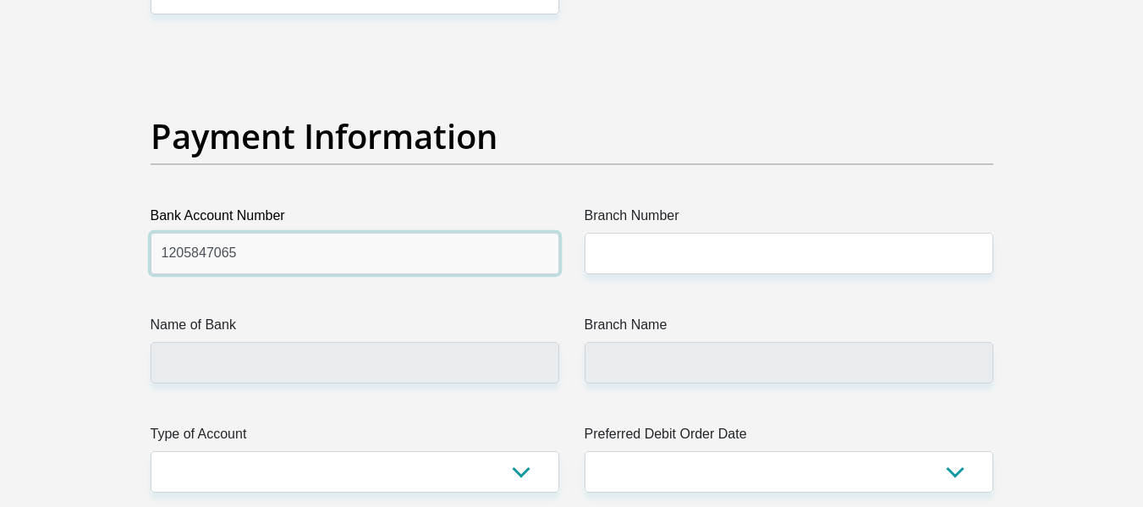
type input "1205847065"
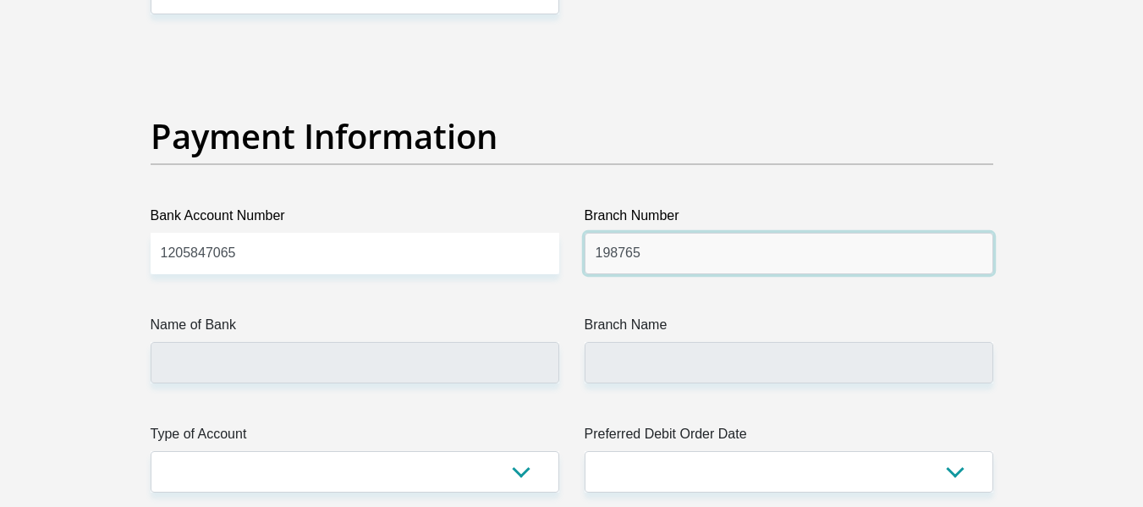
type input "198765"
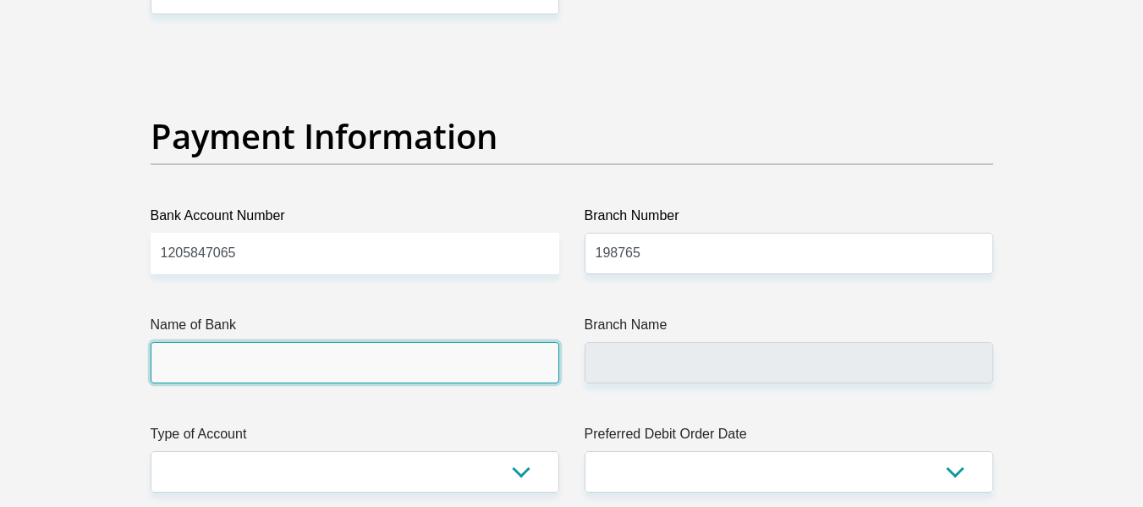
type input "NEDBANK"
type input "NEDBANK [GEOGRAPHIC_DATA]"
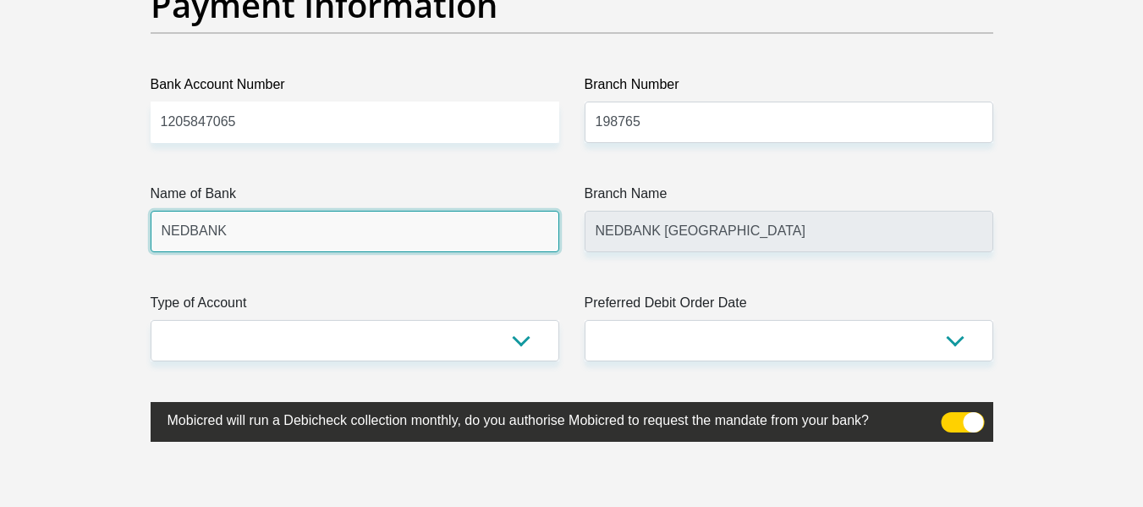
scroll to position [3990, 0]
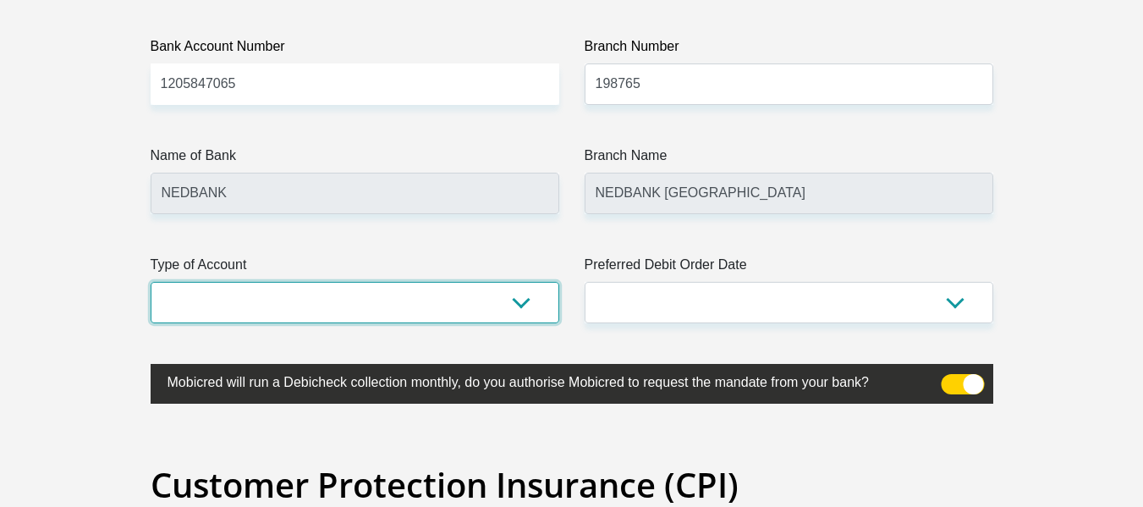
click at [526, 310] on select "Cheque Savings" at bounding box center [355, 302] width 409 height 41
select select "CUR"
click at [151, 282] on select "Cheque Savings" at bounding box center [355, 302] width 409 height 41
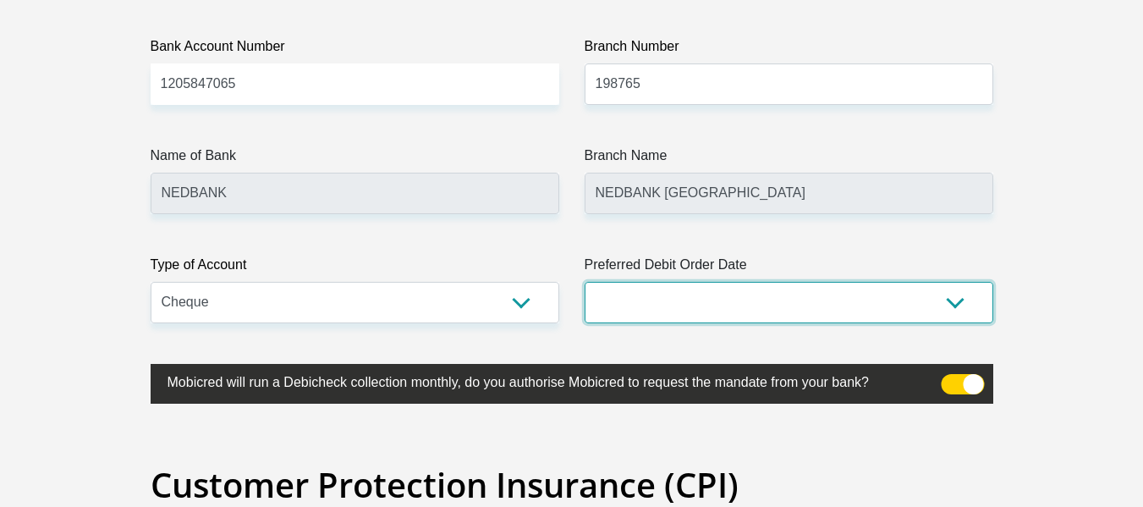
click at [714, 302] on select "1st 2nd 3rd 4th 5th 7th 18th 19th 20th 21st 22nd 23rd 24th 25th 26th 27th 28th …" at bounding box center [789, 302] width 409 height 41
select select "1"
click at [585, 282] on select "1st 2nd 3rd 4th 5th 7th 18th 19th 20th 21st 22nd 23rd 24th 25th 26th 27th 28th …" at bounding box center [789, 302] width 409 height 41
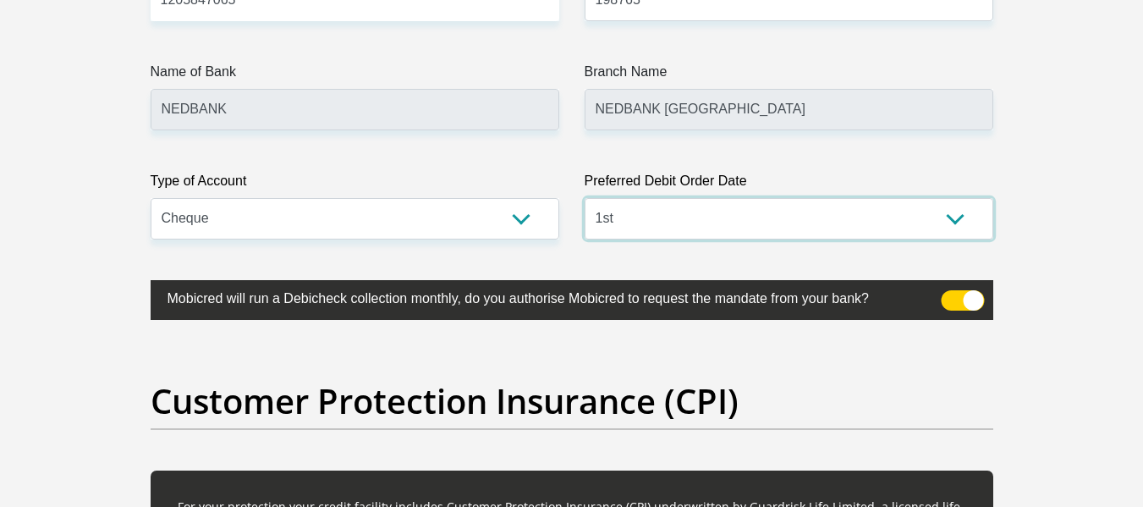
scroll to position [4075, 0]
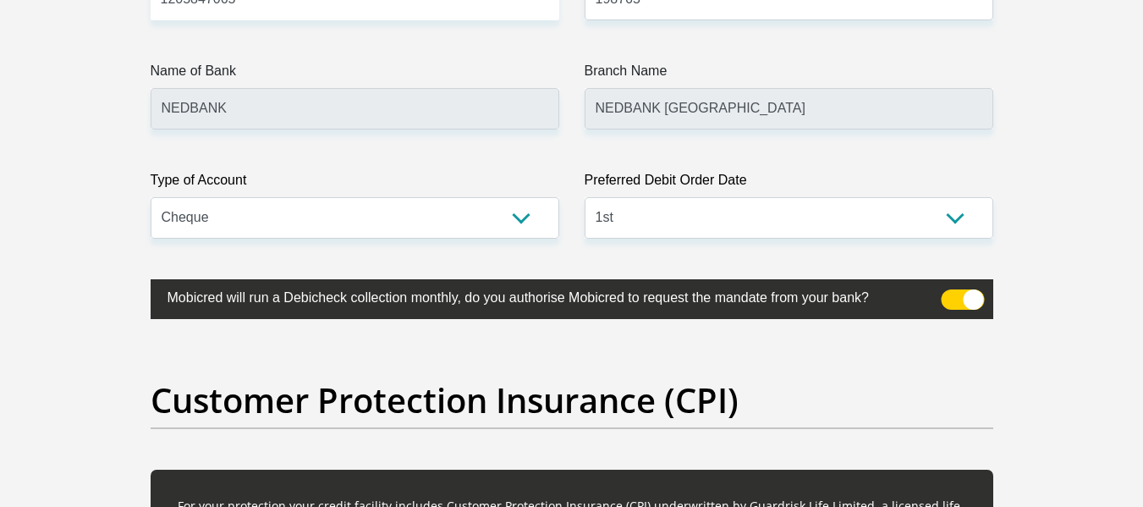
click at [970, 299] on span at bounding box center [962, 299] width 43 height 20
click at [951, 294] on input "checkbox" at bounding box center [951, 294] width 0 height 0
click at [956, 304] on span at bounding box center [962, 299] width 43 height 20
click at [951, 294] on input "checkbox" at bounding box center [951, 294] width 0 height 0
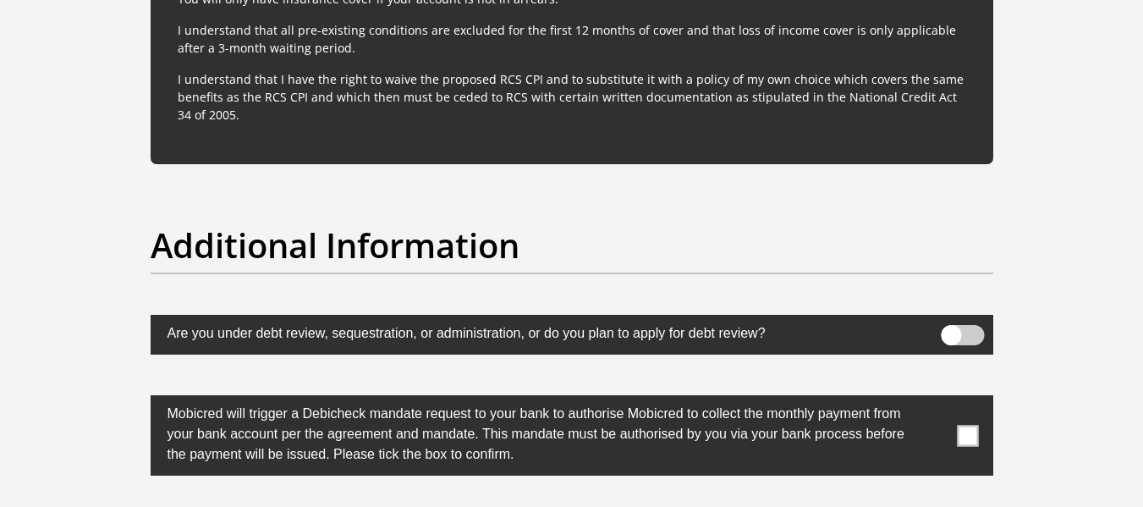
scroll to position [5175, 0]
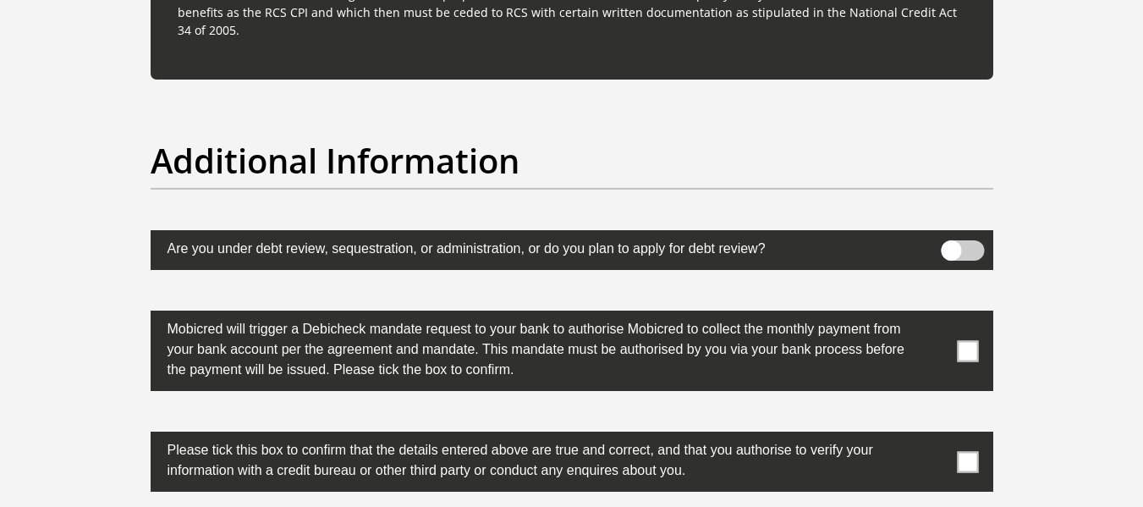
click at [967, 348] on span at bounding box center [967, 350] width 21 height 21
click at [934, 315] on input "checkbox" at bounding box center [934, 315] width 0 height 0
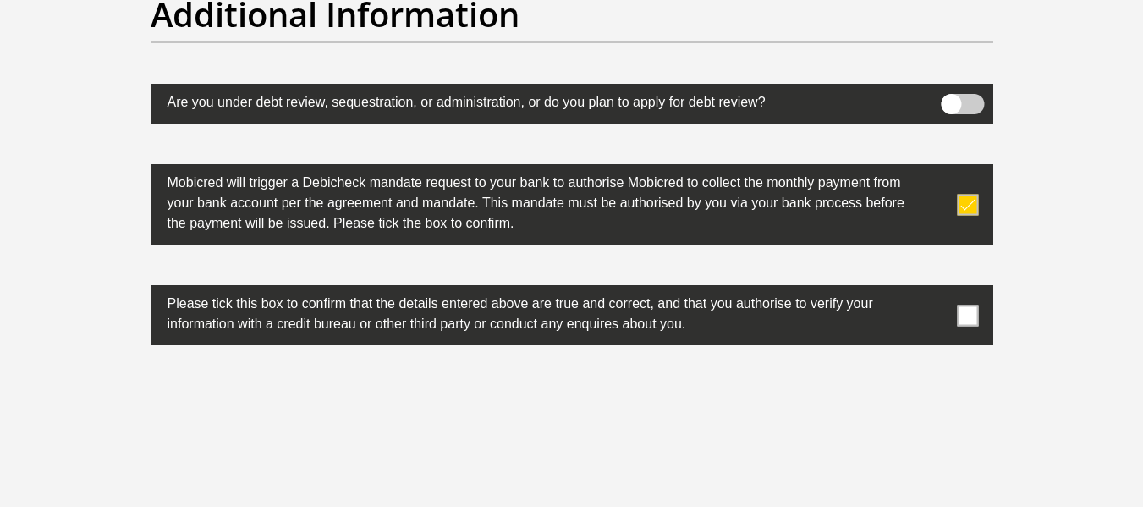
scroll to position [5344, 0]
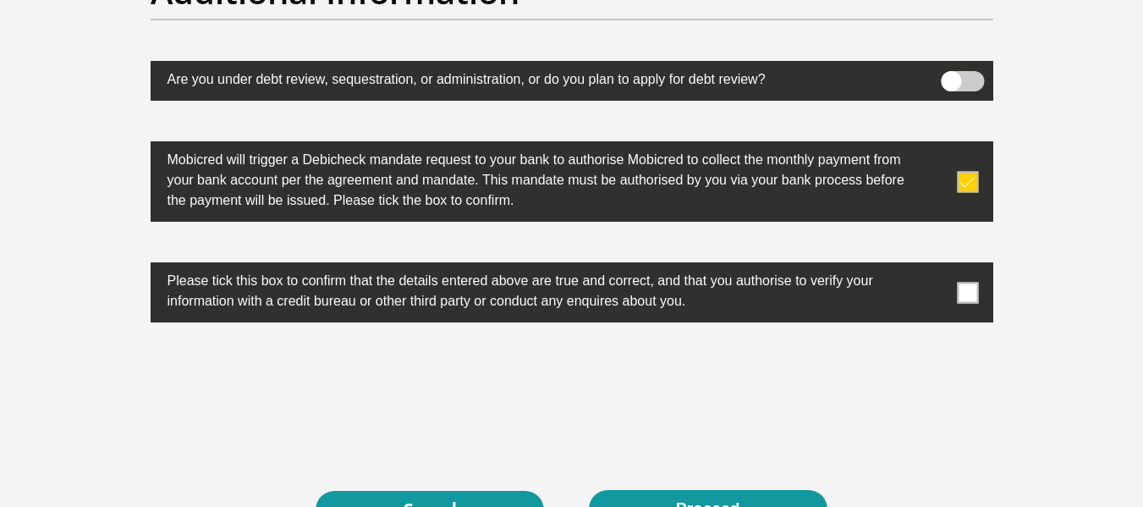
click at [963, 296] on span at bounding box center [967, 292] width 21 height 21
click at [934, 267] on input "checkbox" at bounding box center [934, 267] width 0 height 0
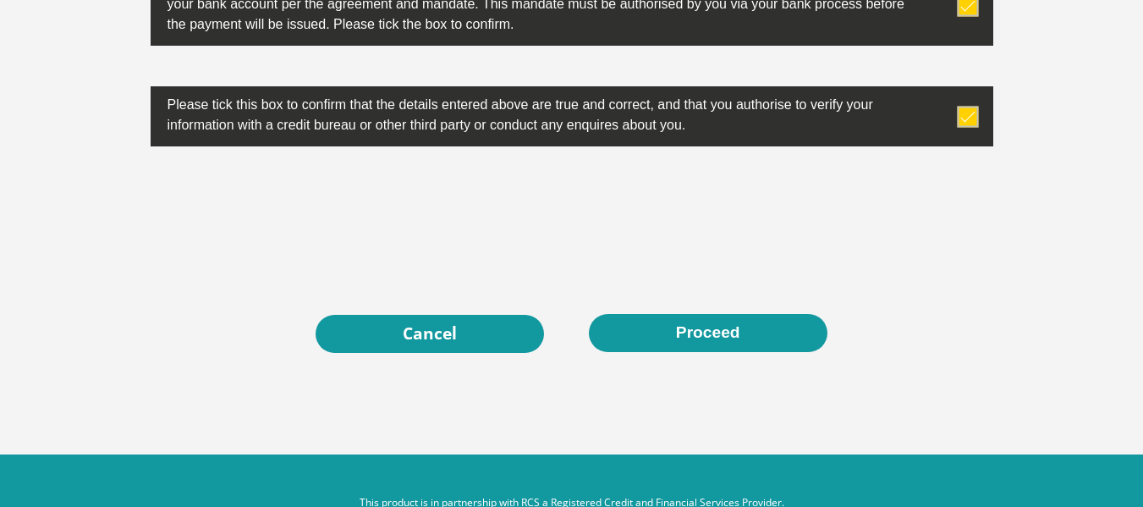
scroll to position [5566, 0]
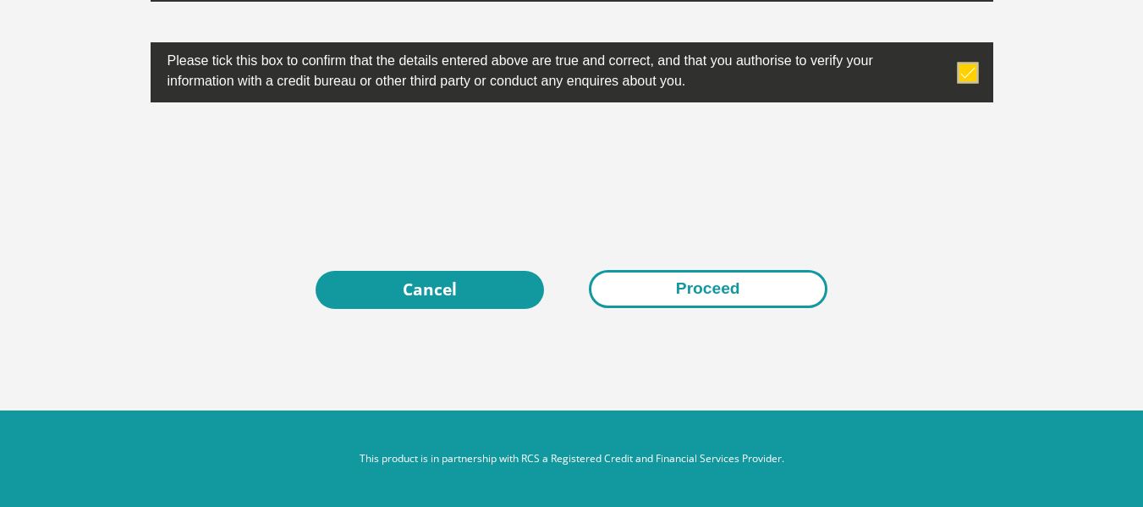
click at [711, 291] on button "Proceed" at bounding box center [708, 289] width 239 height 38
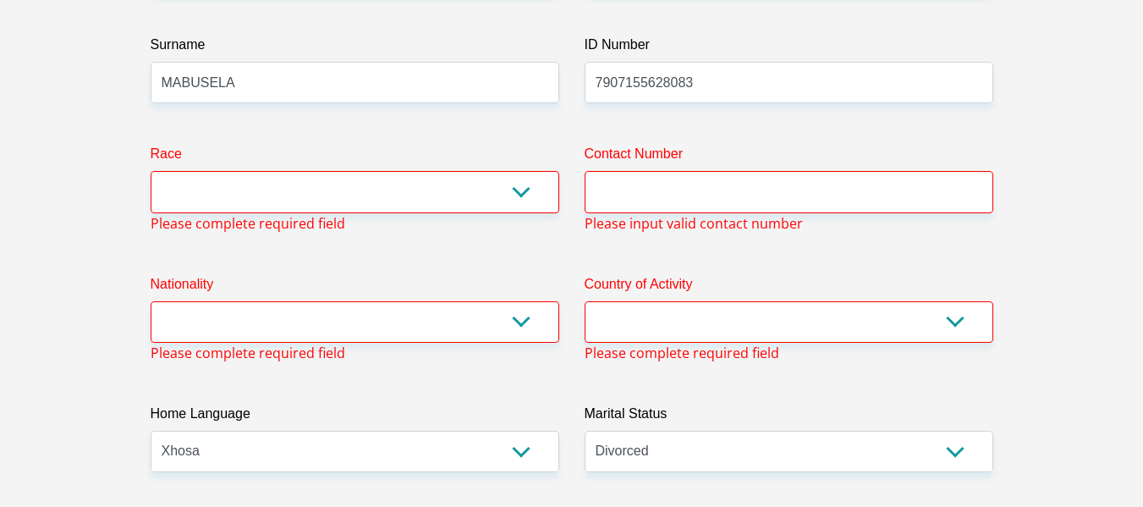
scroll to position [300, 0]
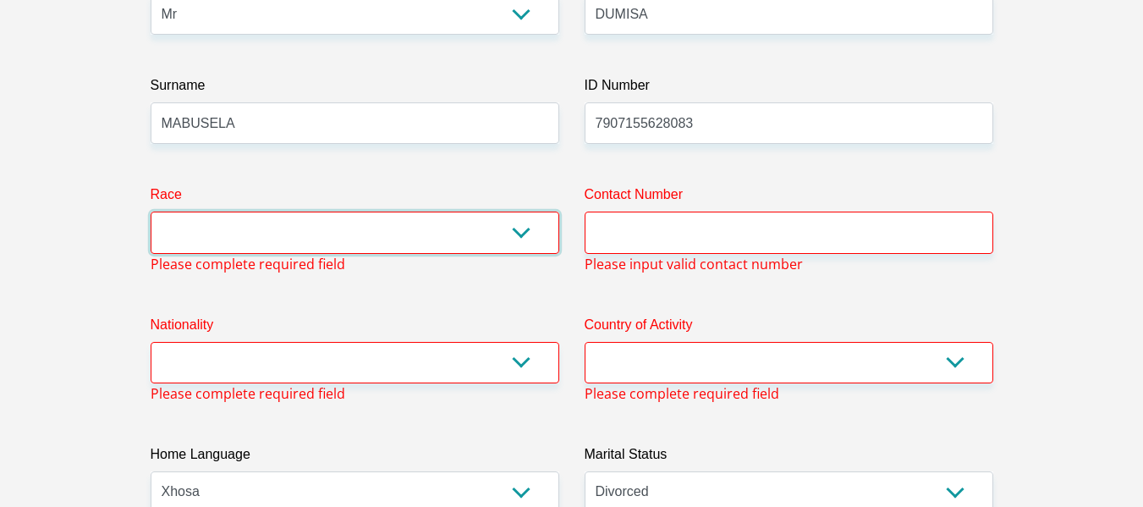
click at [521, 232] on select "Black Coloured Indian White Other" at bounding box center [355, 232] width 409 height 41
select select "1"
click at [151, 212] on select "Black Coloured Indian White Other" at bounding box center [355, 232] width 409 height 41
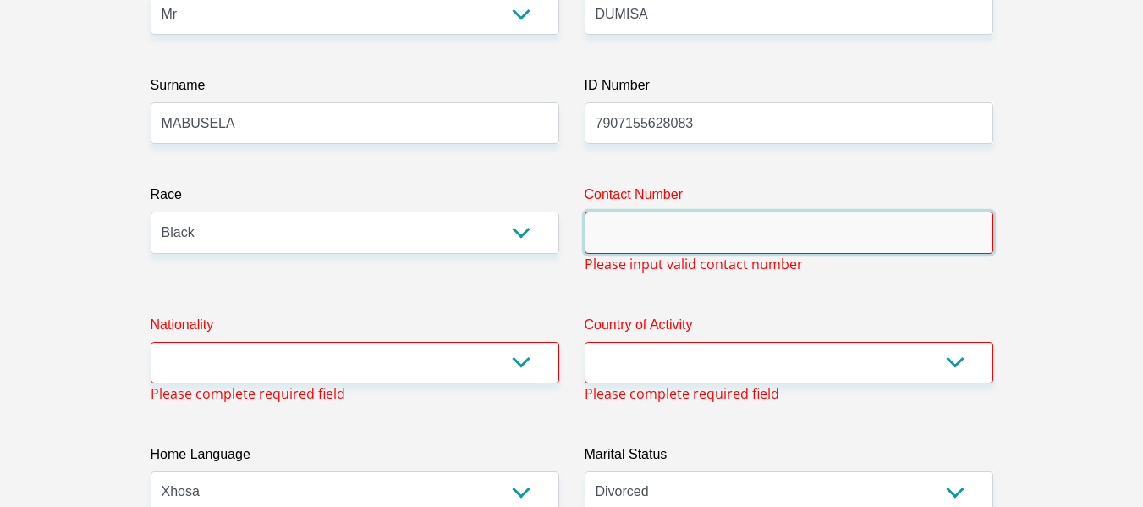
click at [642, 234] on input "Contact Number" at bounding box center [789, 232] width 409 height 41
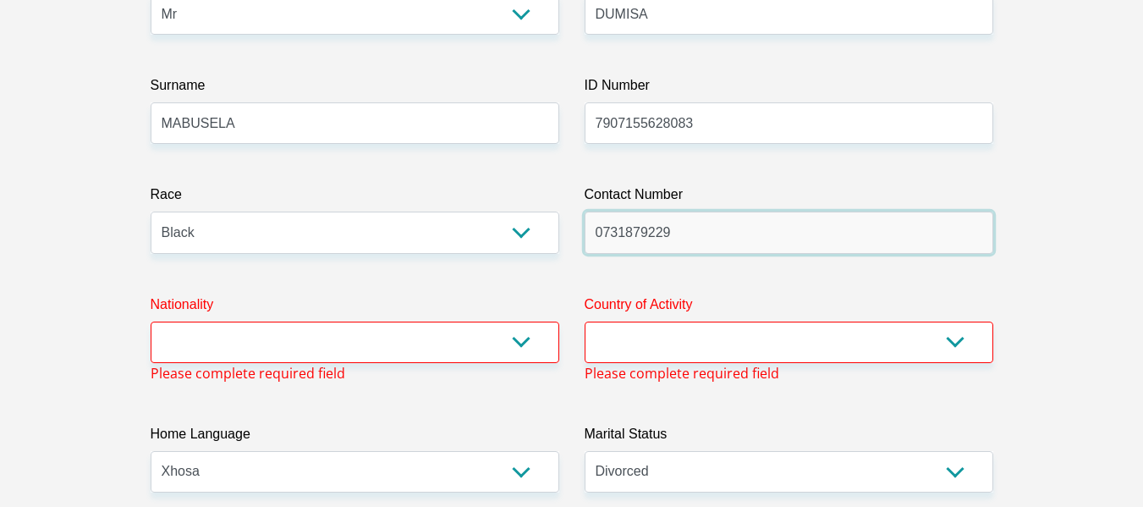
type input "0731879229"
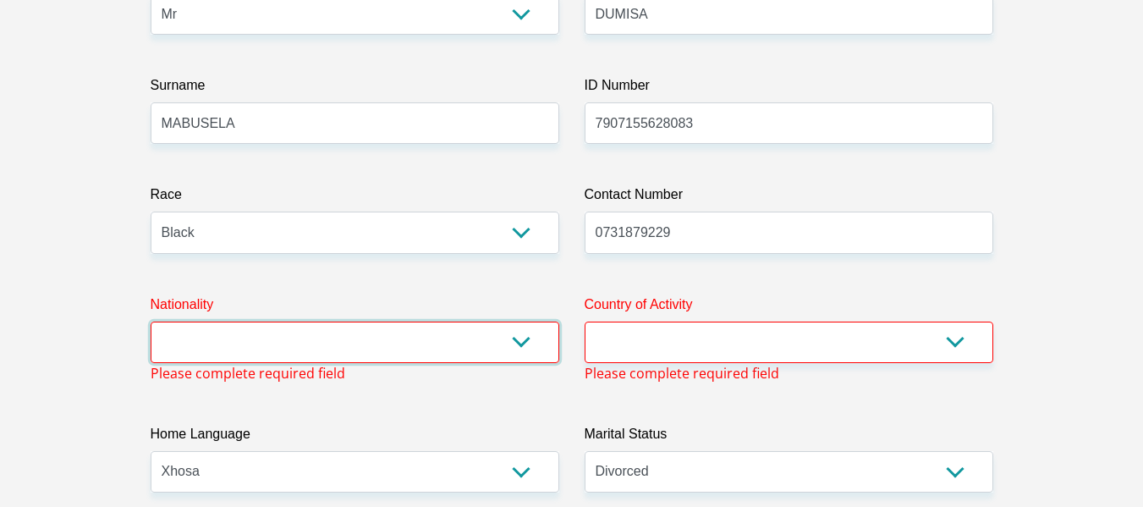
click at [521, 338] on select "[GEOGRAPHIC_DATA] [GEOGRAPHIC_DATA] [GEOGRAPHIC_DATA] [GEOGRAPHIC_DATA] [GEOGRA…" at bounding box center [355, 342] width 409 height 41
select select "ZAF"
click at [151, 322] on select "[GEOGRAPHIC_DATA] [GEOGRAPHIC_DATA] [GEOGRAPHIC_DATA] [GEOGRAPHIC_DATA] [GEOGRA…" at bounding box center [355, 342] width 409 height 41
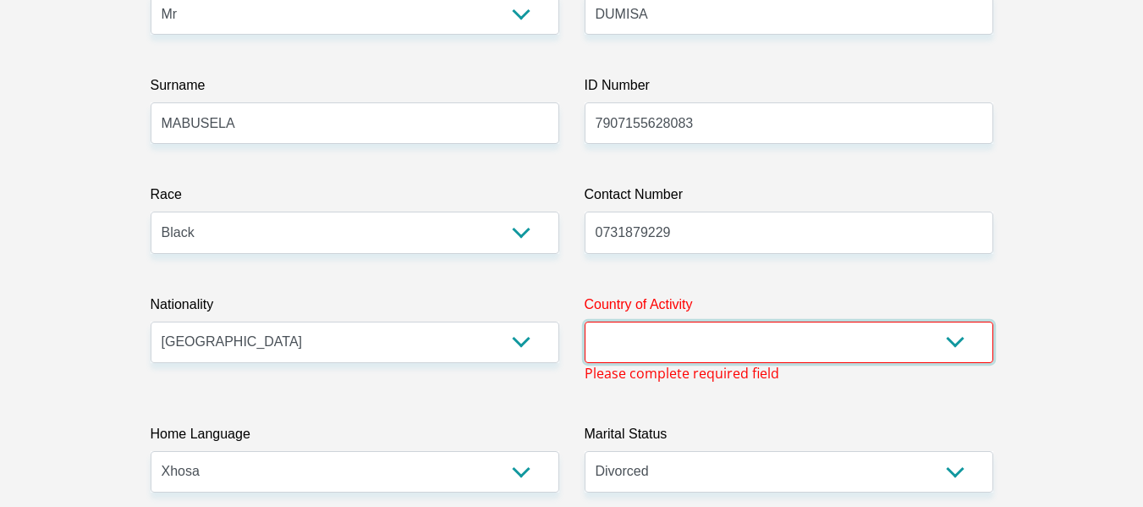
click at [962, 339] on select "[GEOGRAPHIC_DATA] [GEOGRAPHIC_DATA] [GEOGRAPHIC_DATA] [GEOGRAPHIC_DATA] [GEOGRA…" at bounding box center [789, 342] width 409 height 41
select select "ZAF"
click at [585, 322] on select "[GEOGRAPHIC_DATA] [GEOGRAPHIC_DATA] [GEOGRAPHIC_DATA] [GEOGRAPHIC_DATA] [GEOGRA…" at bounding box center [789, 342] width 409 height 41
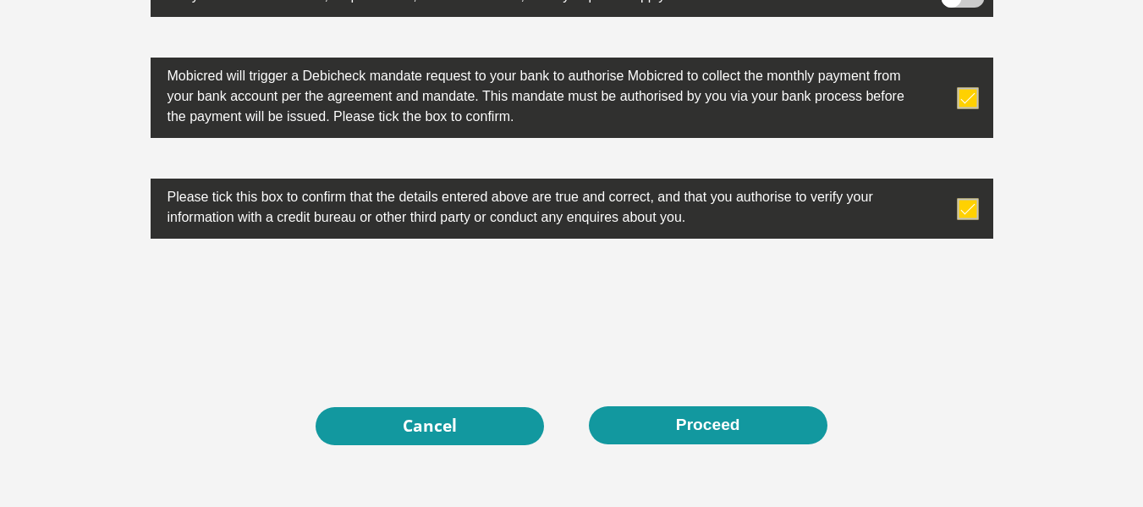
scroll to position [5566, 0]
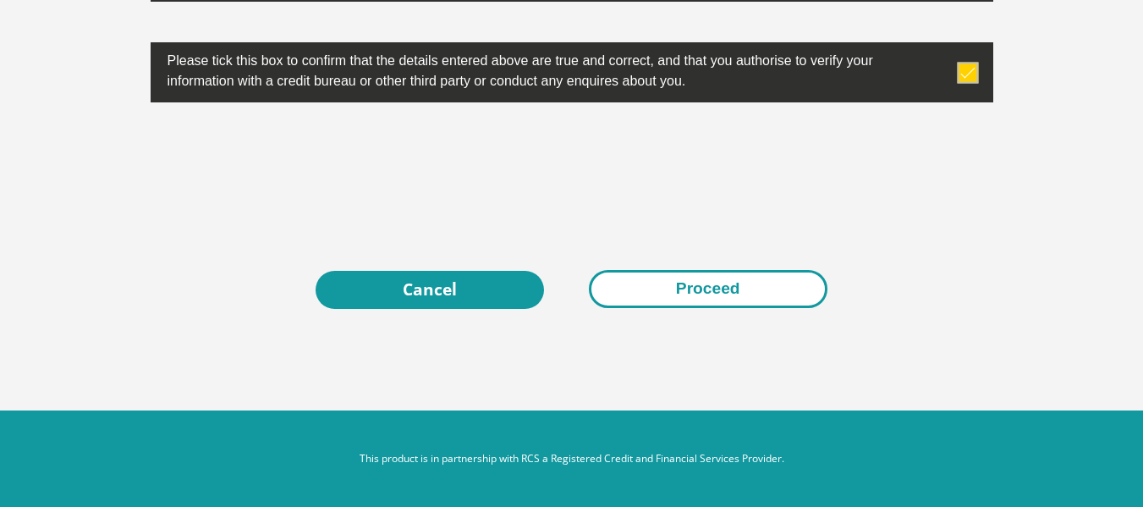
click at [703, 293] on button "Proceed" at bounding box center [708, 289] width 239 height 38
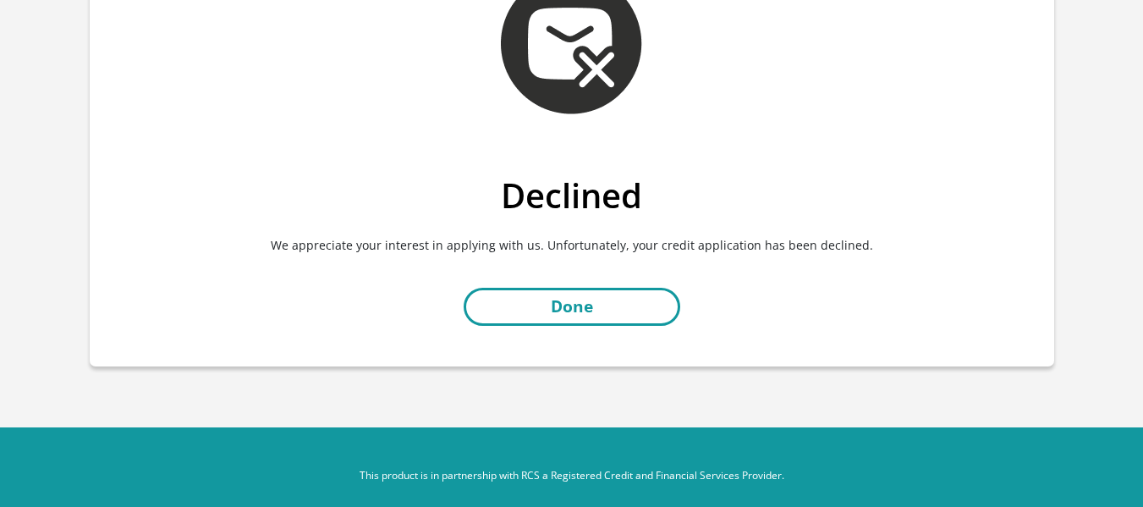
scroll to position [146, 0]
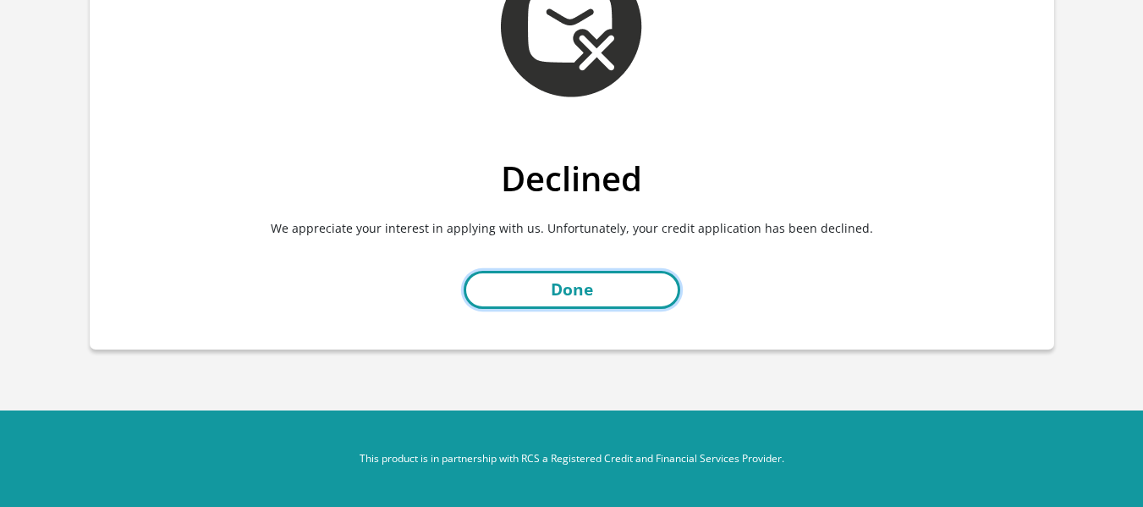
click at [598, 285] on link "Done" at bounding box center [572, 290] width 217 height 38
